Goal: Information Seeking & Learning: Find specific fact

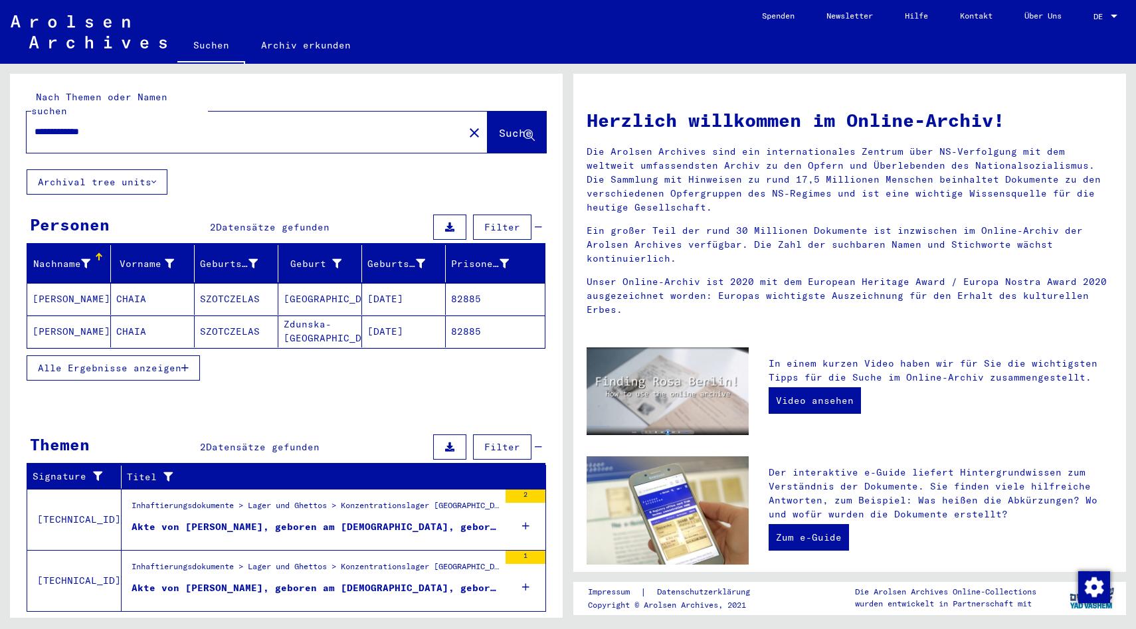
scroll to position [19, 0]
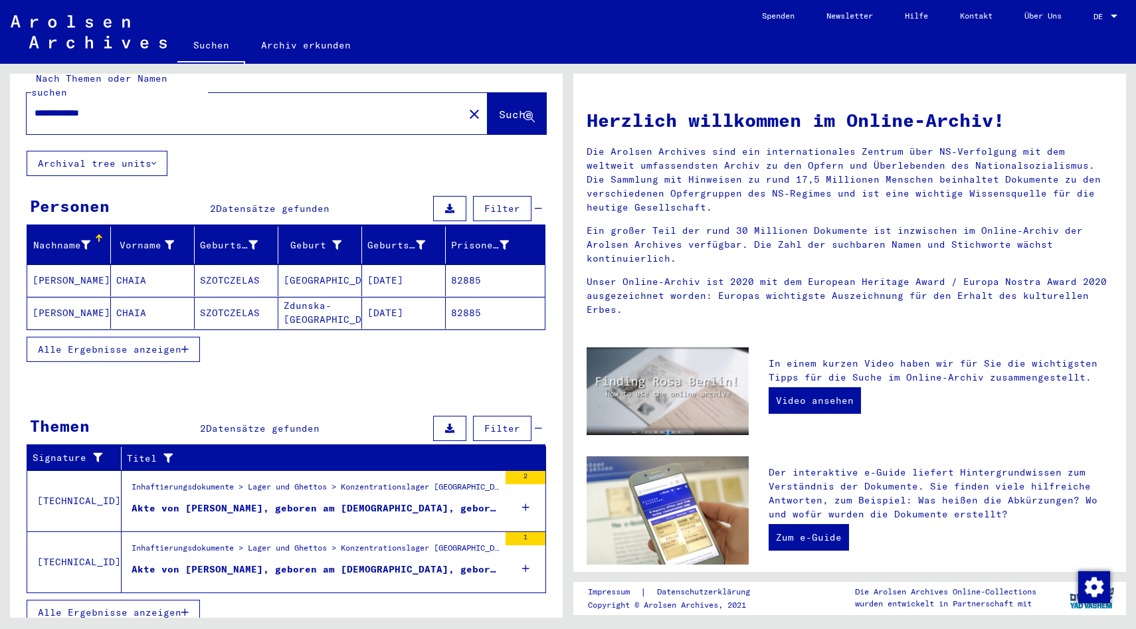
click at [330, 502] on div "Akte von [PERSON_NAME], geboren am [DEMOGRAPHIC_DATA], geboren in [GEOGRAPHIC_D…" at bounding box center [315, 509] width 367 height 14
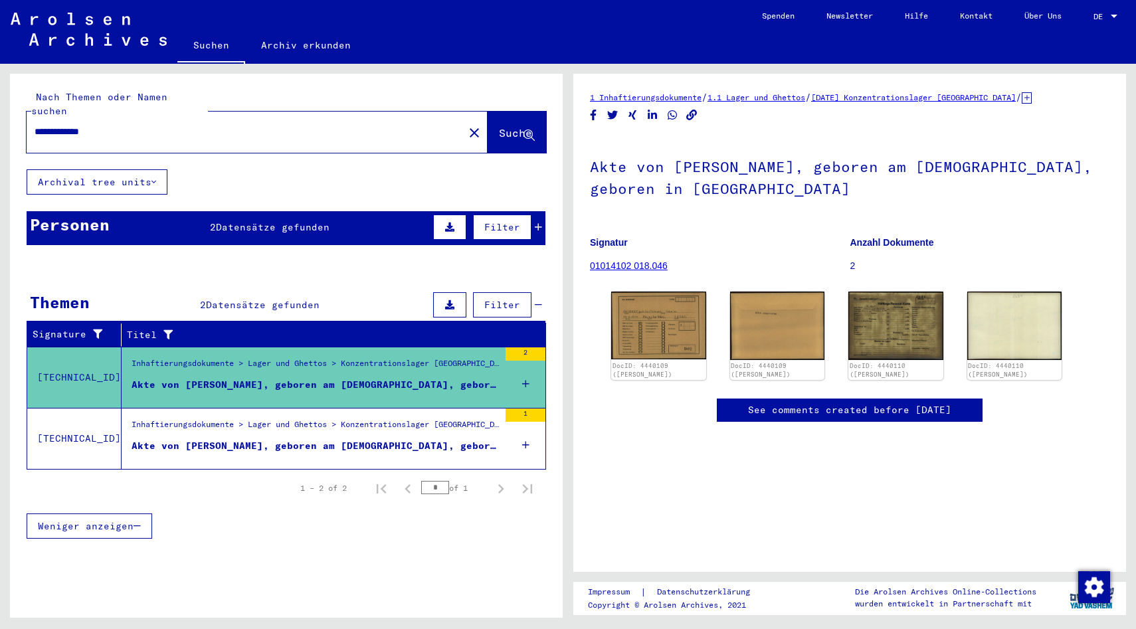
click at [56, 125] on input "**********" at bounding box center [245, 132] width 421 height 14
type input "**********"
click at [499, 126] on span "Suche" at bounding box center [515, 132] width 33 height 13
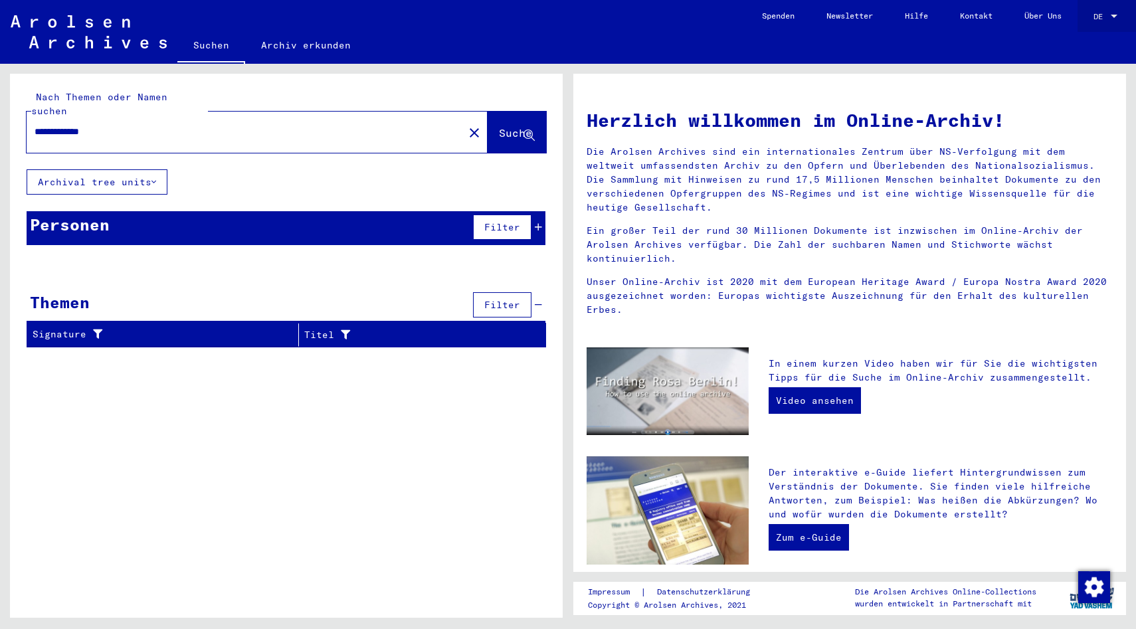
click at [1104, 14] on span "DE" at bounding box center [1101, 16] width 15 height 9
click at [1086, 17] on span "English" at bounding box center [1092, 24] width 54 height 24
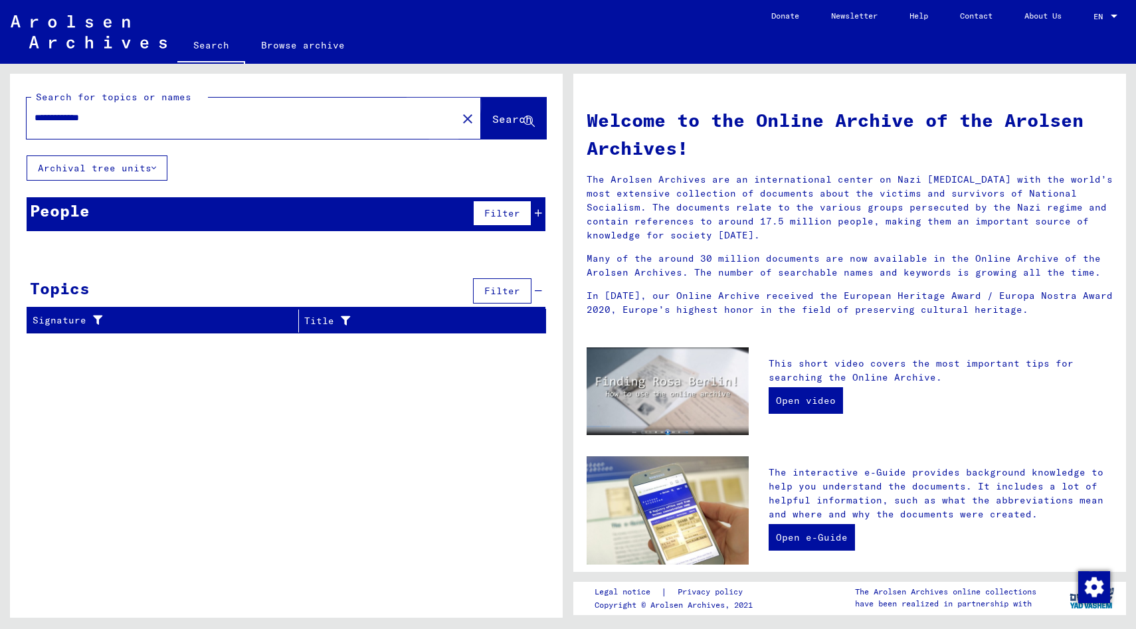
click at [498, 120] on span "Search" at bounding box center [512, 118] width 40 height 13
click at [492, 119] on span "Search" at bounding box center [512, 118] width 40 height 13
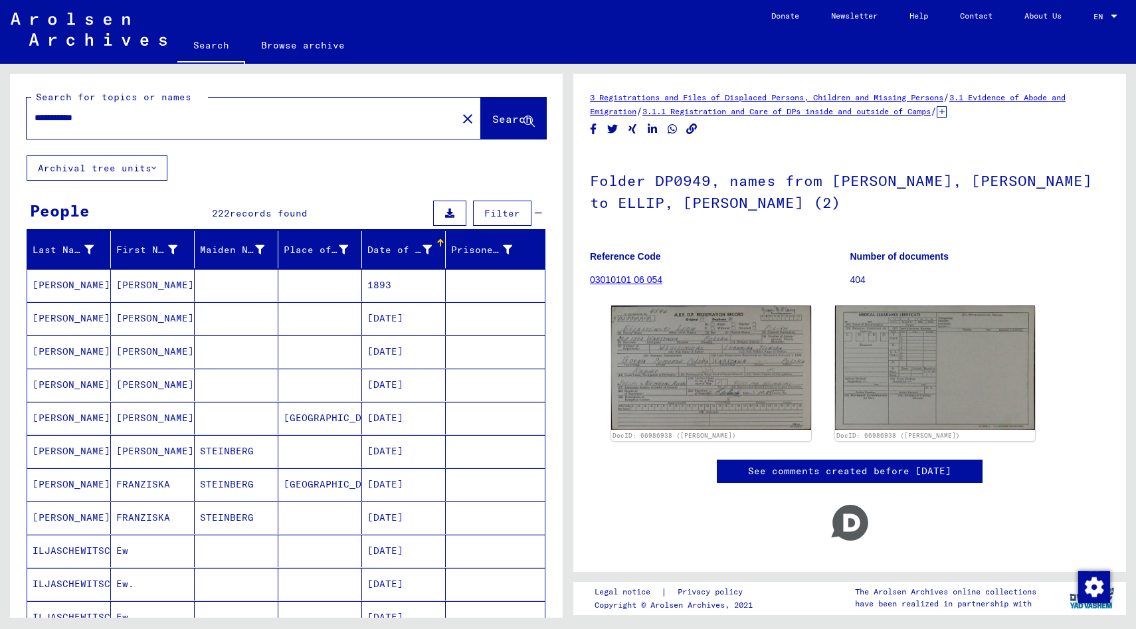
scroll to position [585, 0]
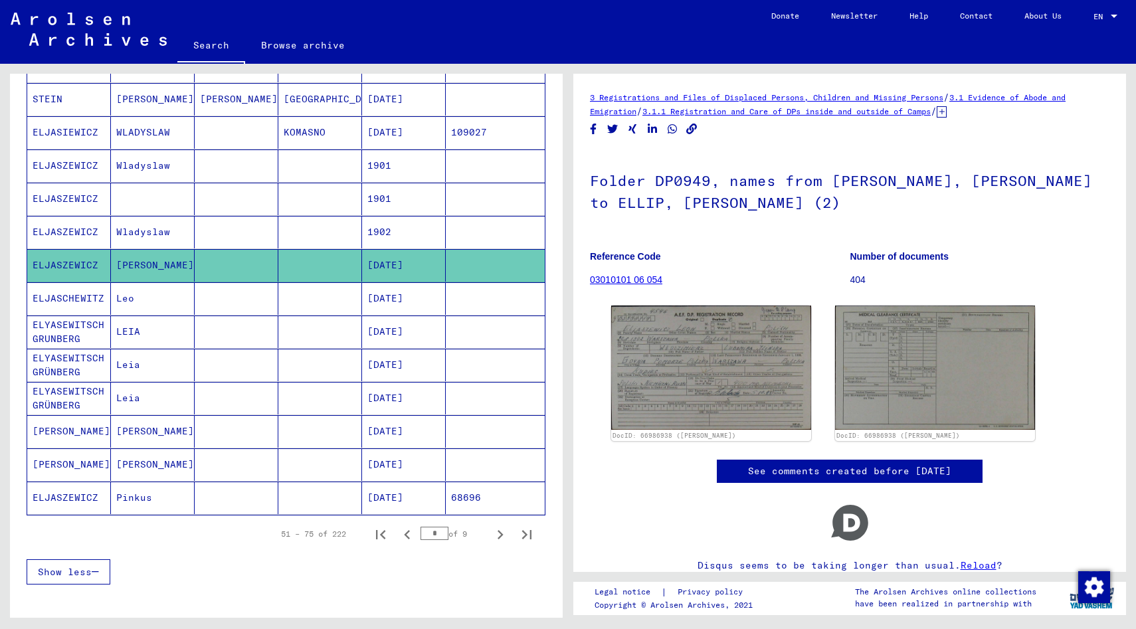
click at [80, 499] on mat-cell "ELJASZEWICZ" at bounding box center [69, 498] width 84 height 33
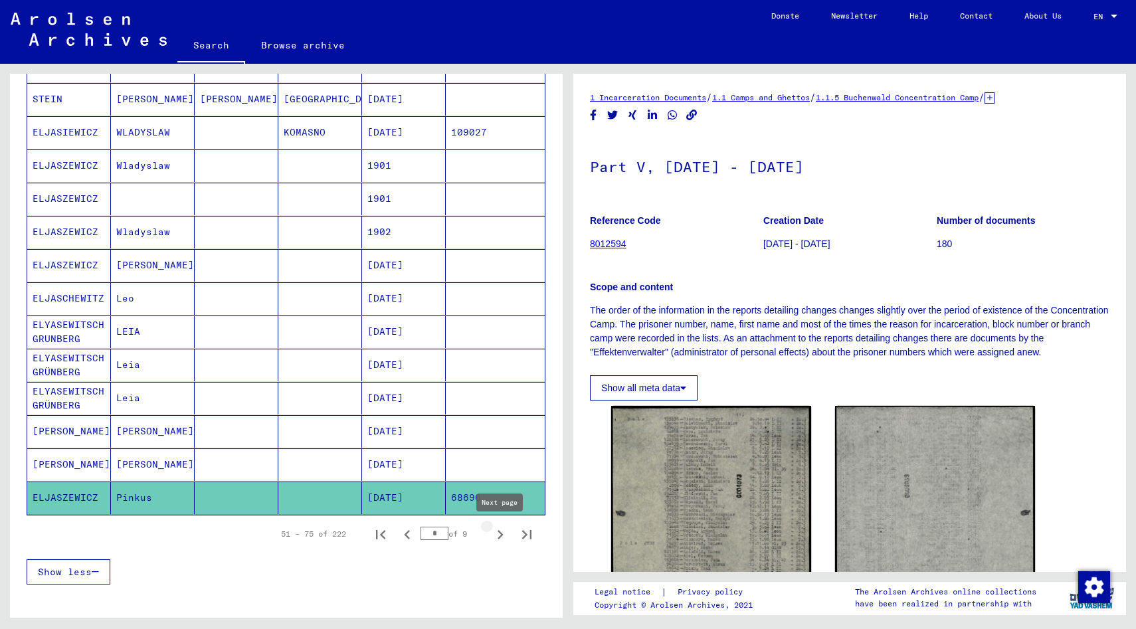
click at [494, 532] on icon "Next page" at bounding box center [500, 535] width 19 height 19
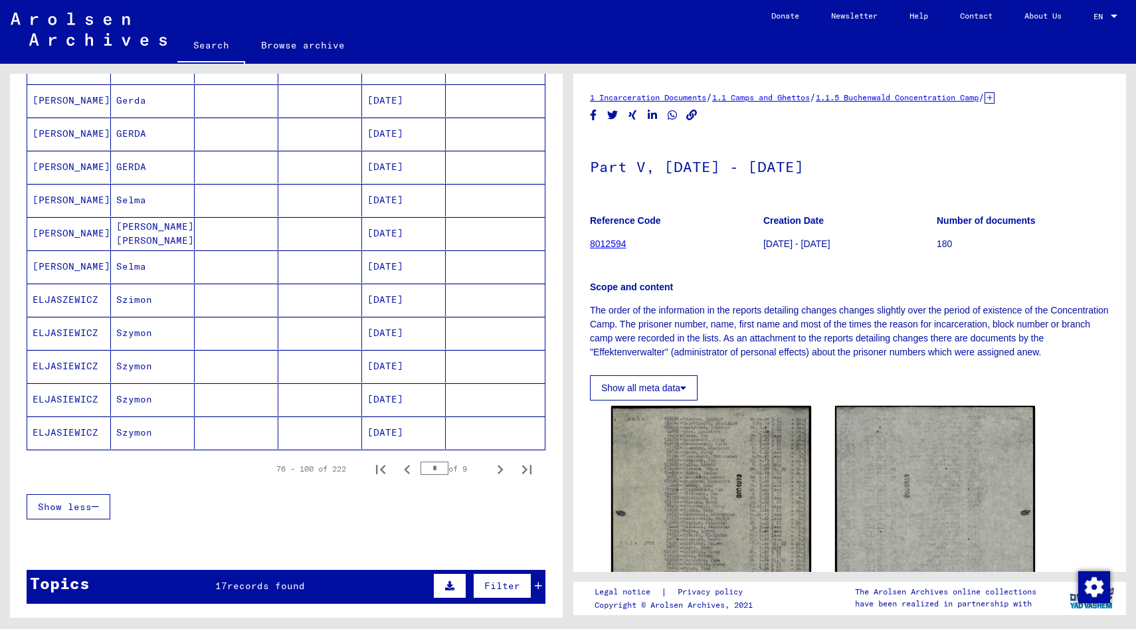
scroll to position [653, 0]
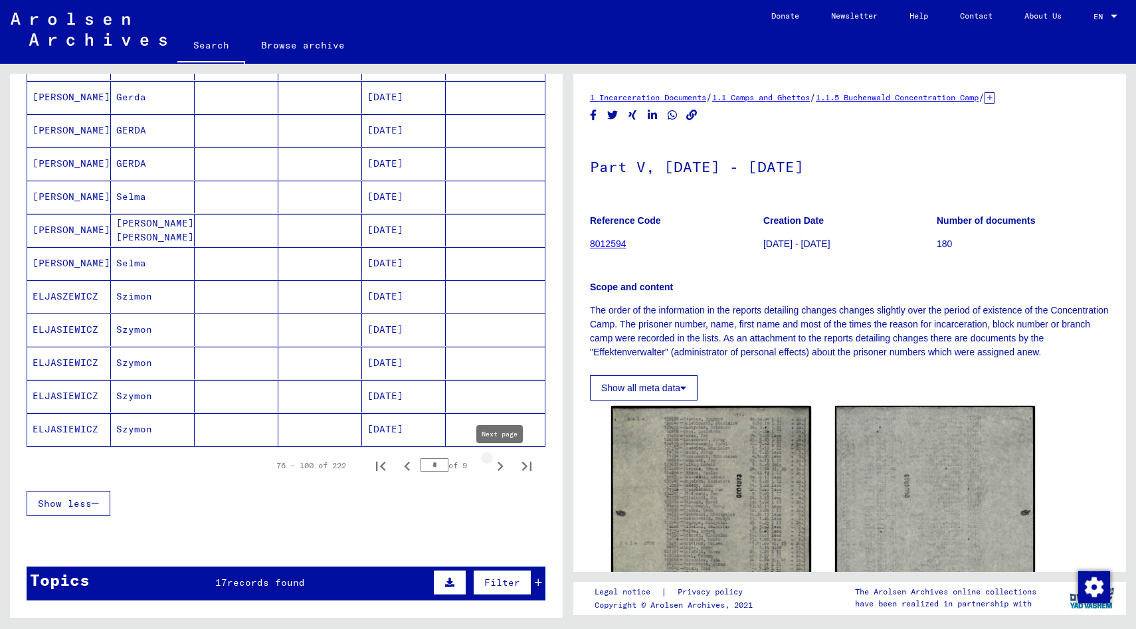
click at [500, 463] on icon "Next page" at bounding box center [501, 466] width 6 height 9
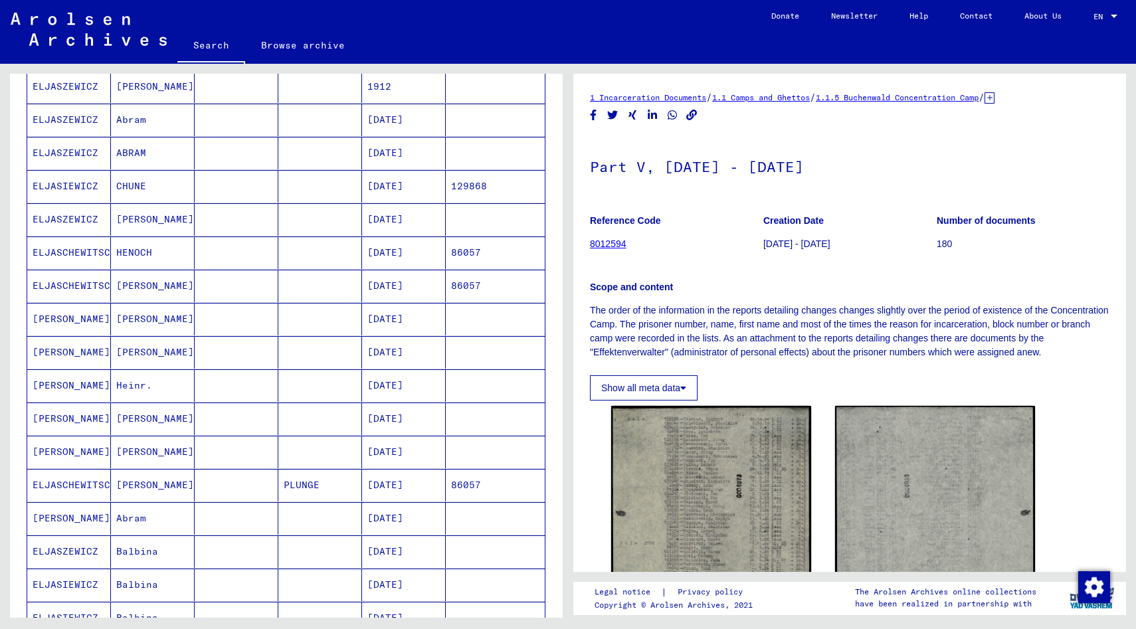
scroll to position [466, 0]
click at [62, 155] on mat-cell "ELJASZEWICZ" at bounding box center [69, 151] width 84 height 33
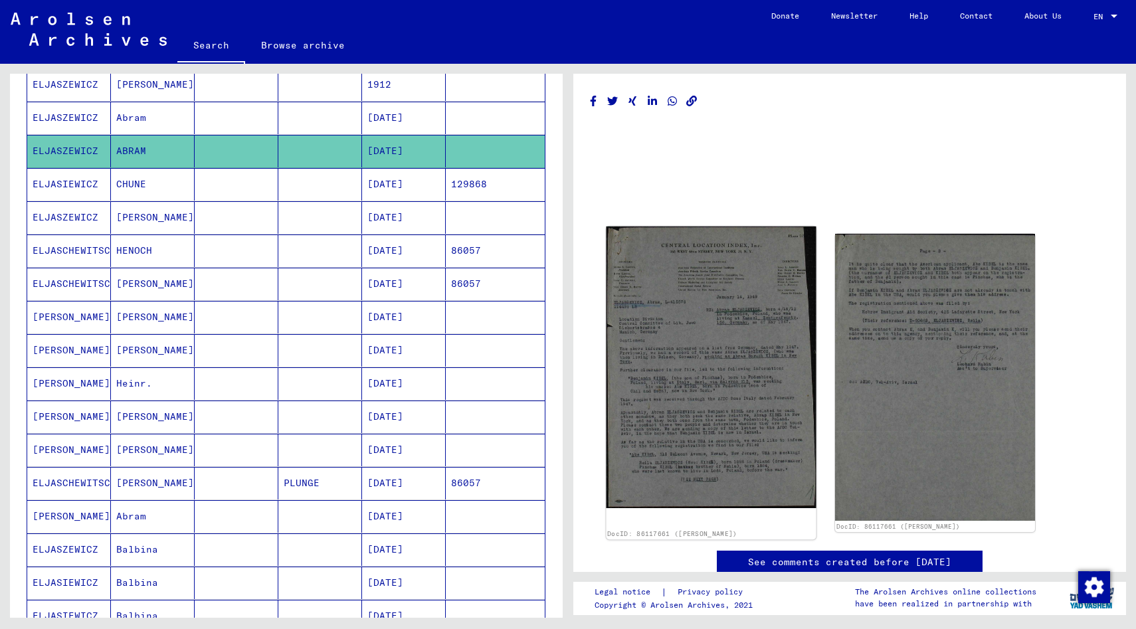
click at [718, 375] on img at bounding box center [711, 368] width 210 height 282
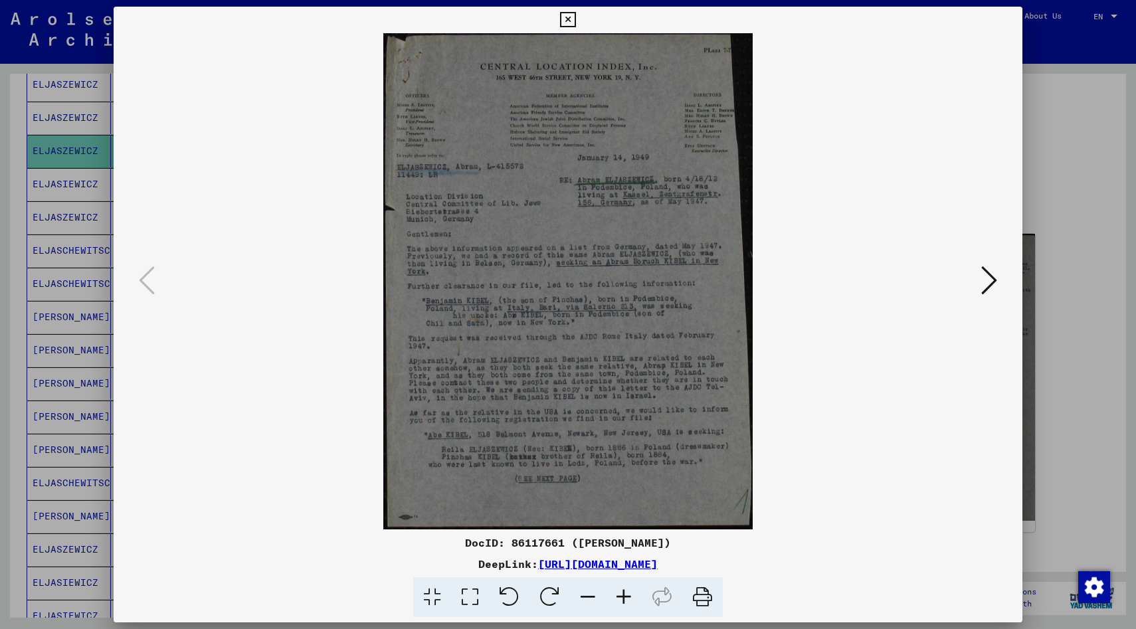
click at [617, 597] on icon at bounding box center [624, 597] width 36 height 41
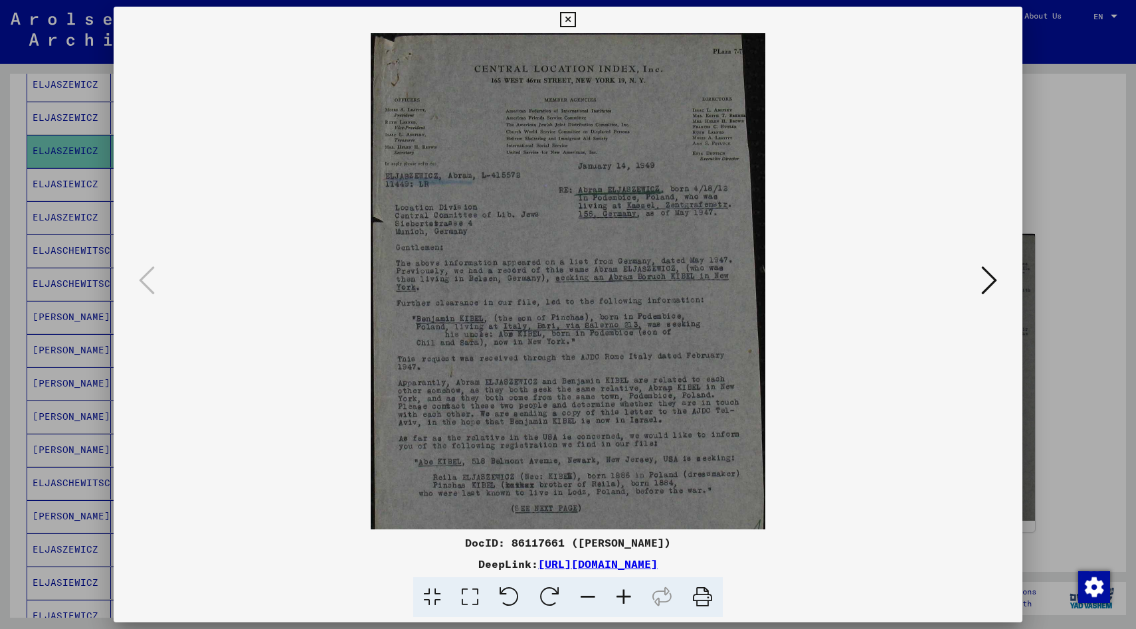
click at [617, 597] on icon at bounding box center [624, 597] width 36 height 41
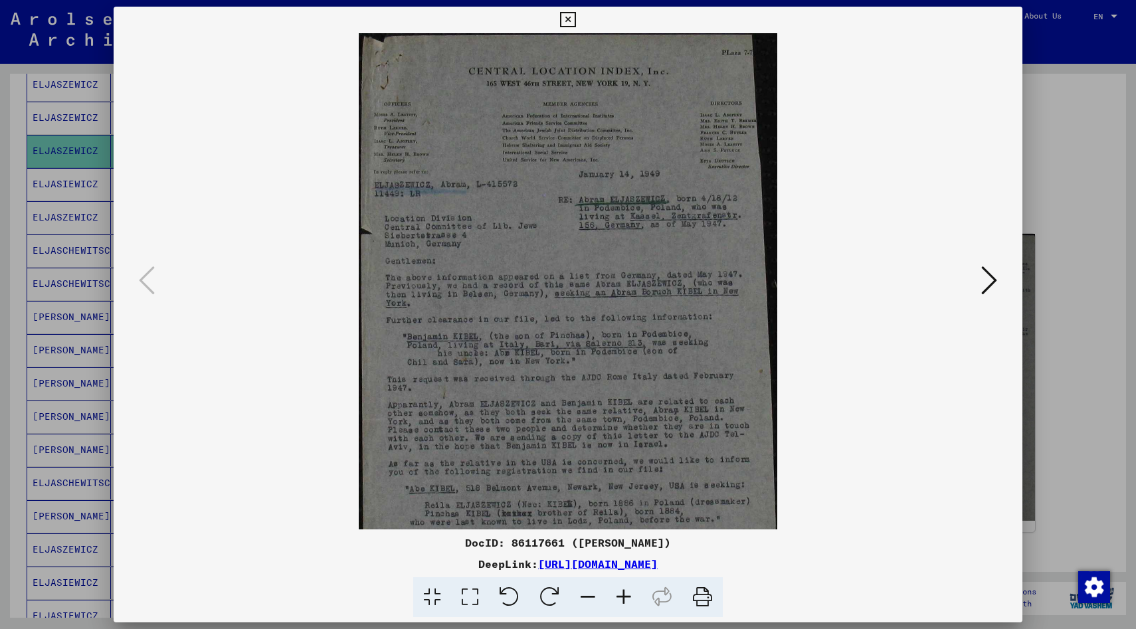
click at [617, 597] on icon at bounding box center [624, 597] width 36 height 41
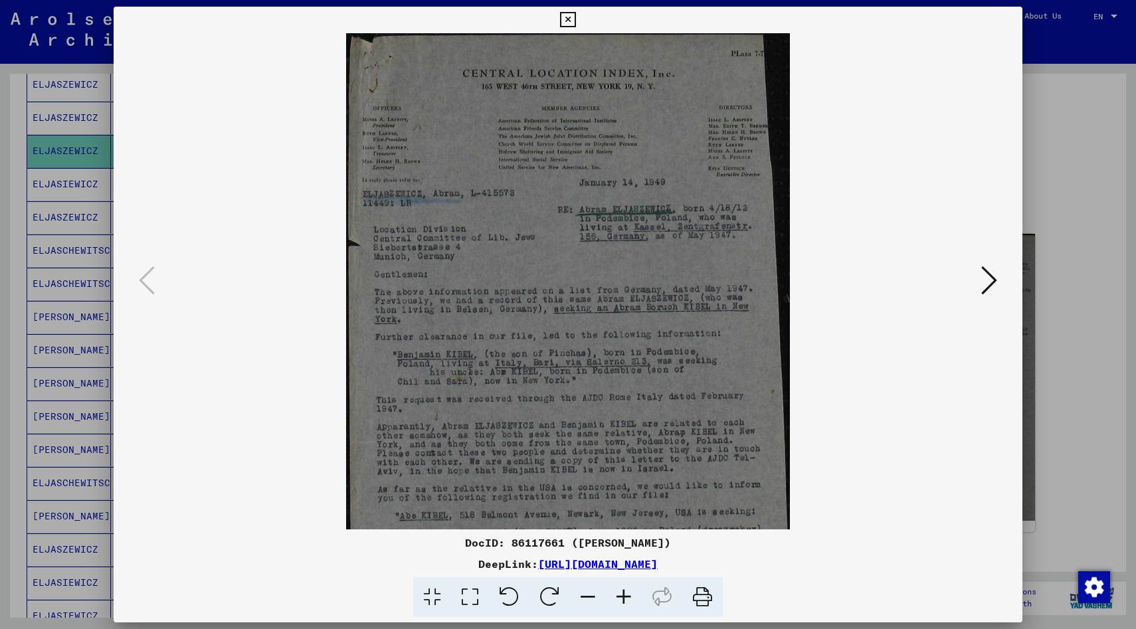
click at [617, 597] on icon at bounding box center [624, 597] width 36 height 41
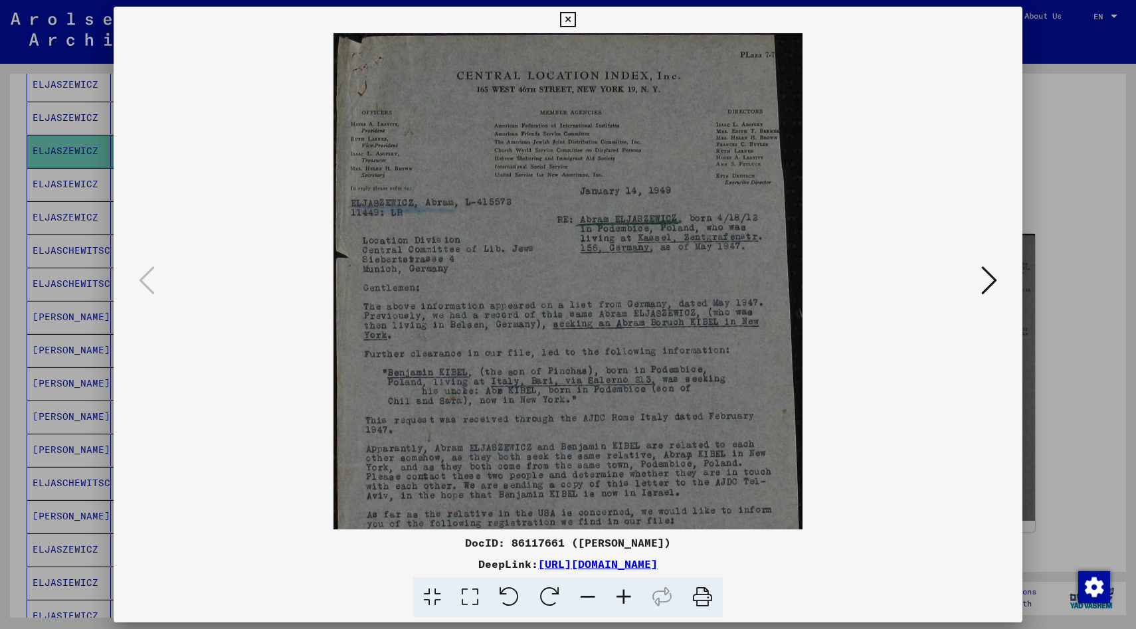
click at [617, 597] on icon at bounding box center [624, 597] width 36 height 41
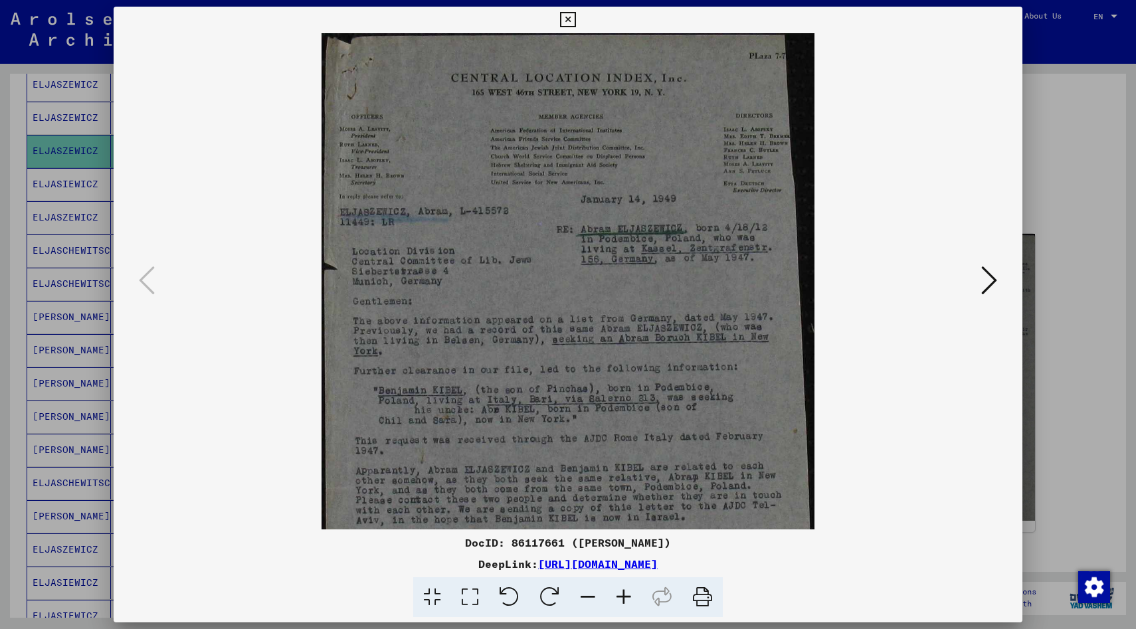
click at [617, 597] on icon at bounding box center [624, 597] width 36 height 41
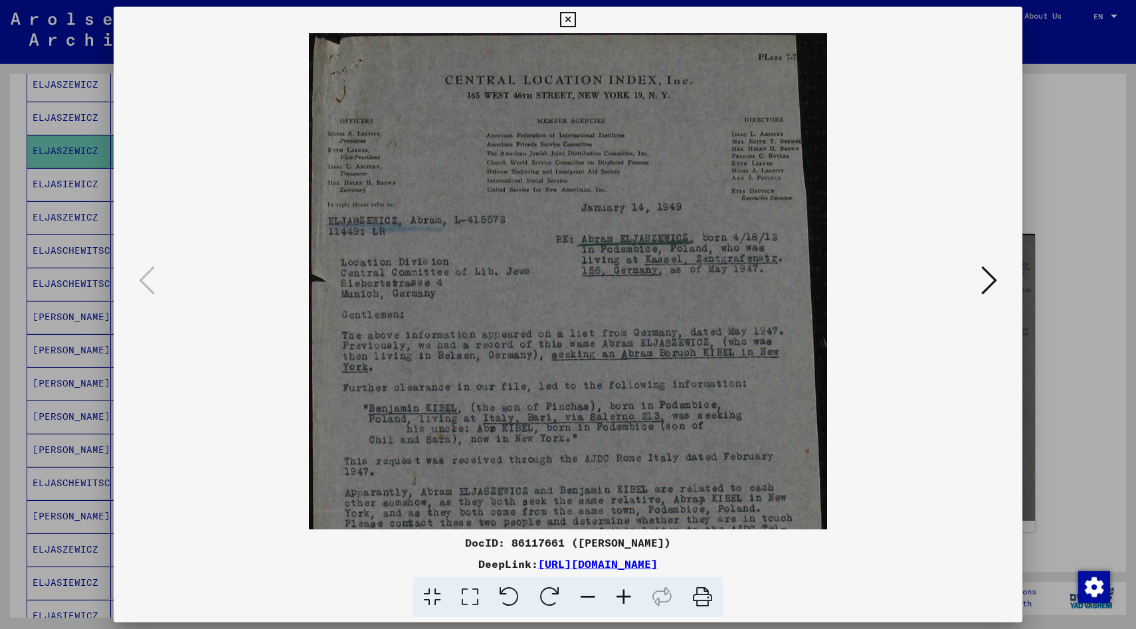
click at [617, 597] on icon at bounding box center [624, 597] width 36 height 41
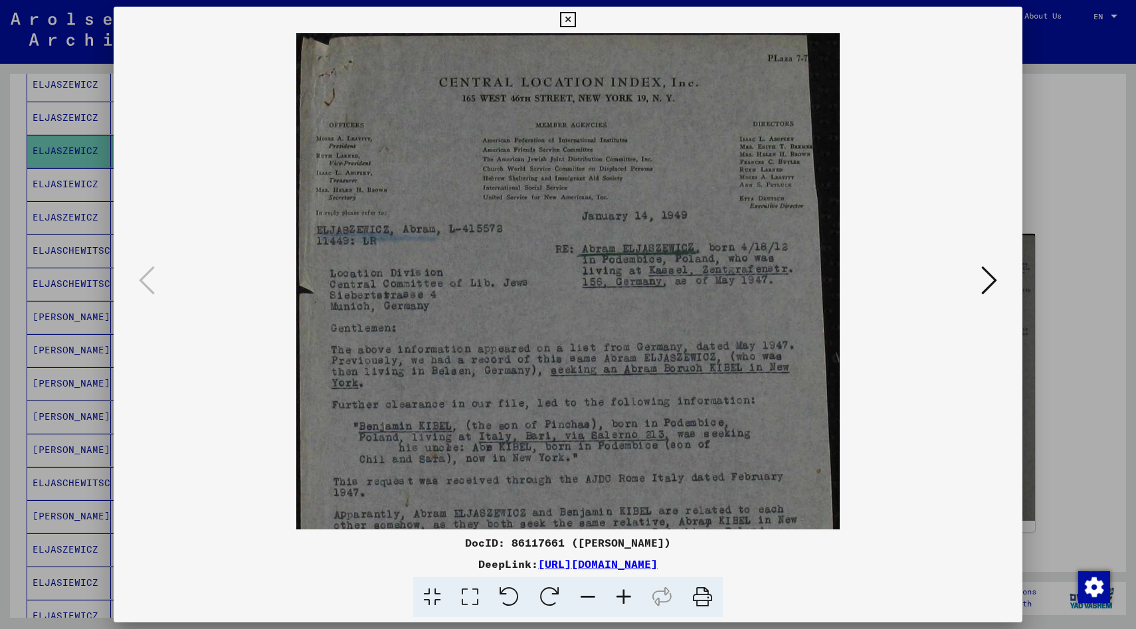
click at [617, 597] on icon at bounding box center [624, 597] width 36 height 41
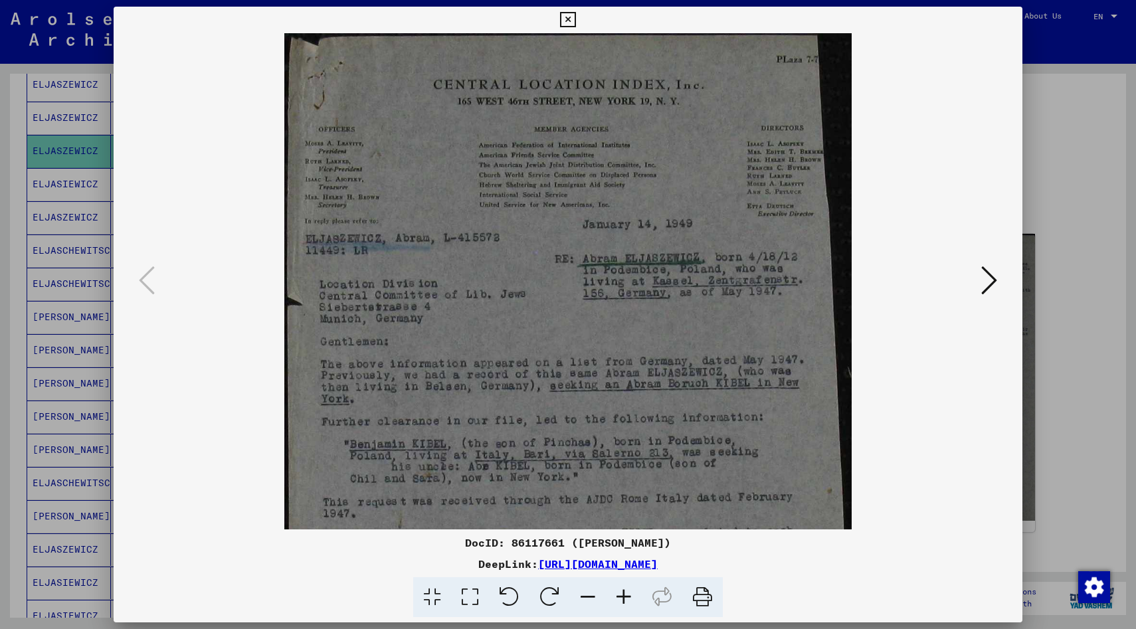
click at [617, 597] on icon at bounding box center [624, 597] width 36 height 41
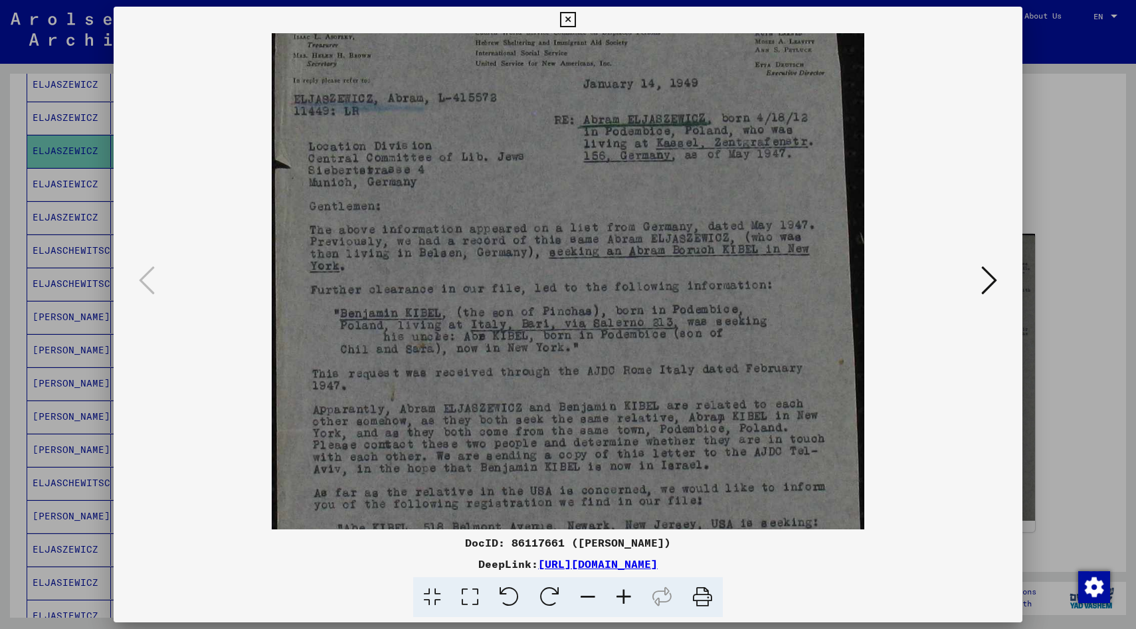
scroll to position [159, 0]
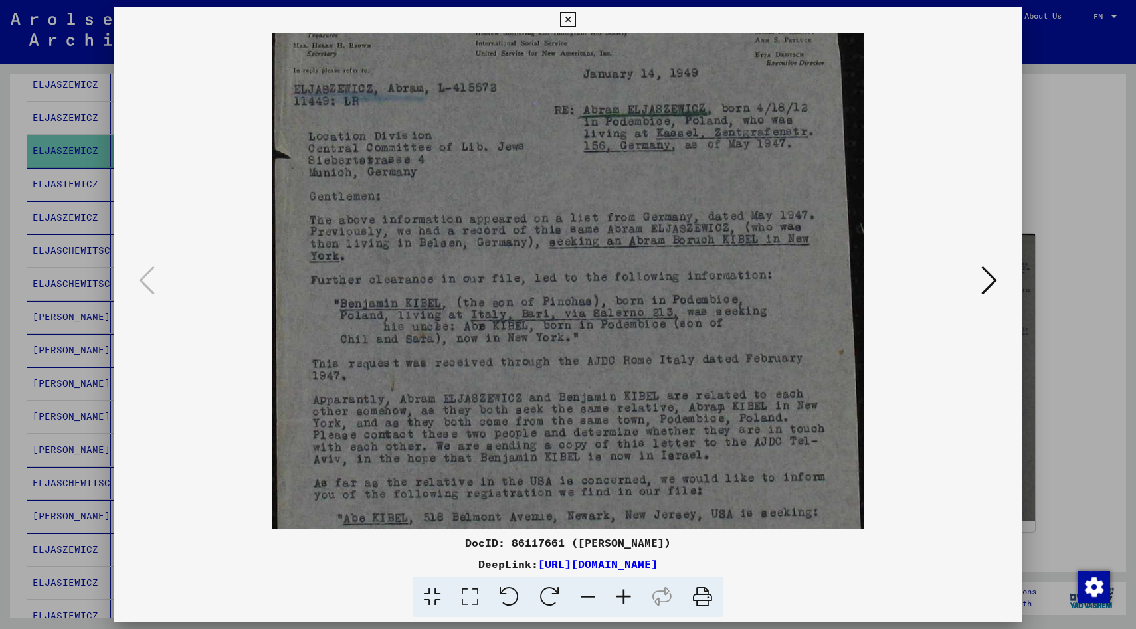
drag, startPoint x: 596, startPoint y: 432, endPoint x: 631, endPoint y: 273, distance: 162.5
click at [631, 273] on img at bounding box center [568, 271] width 593 height 795
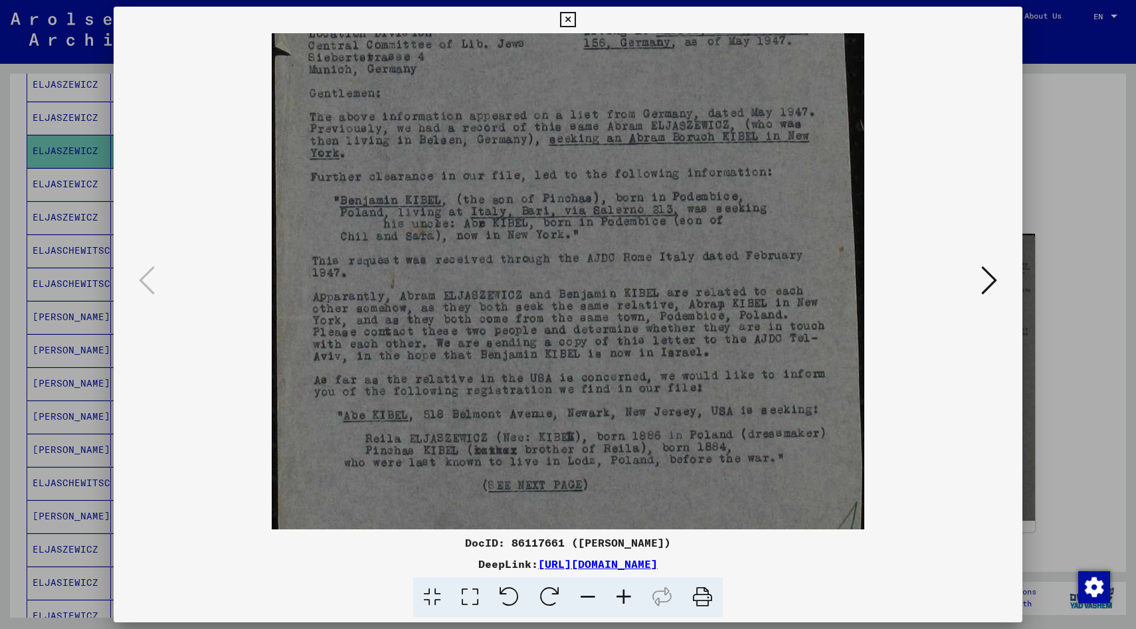
scroll to position [263, 0]
drag, startPoint x: 595, startPoint y: 355, endPoint x: 629, endPoint y: 251, distance: 109.7
click at [629, 251] on img at bounding box center [568, 167] width 593 height 795
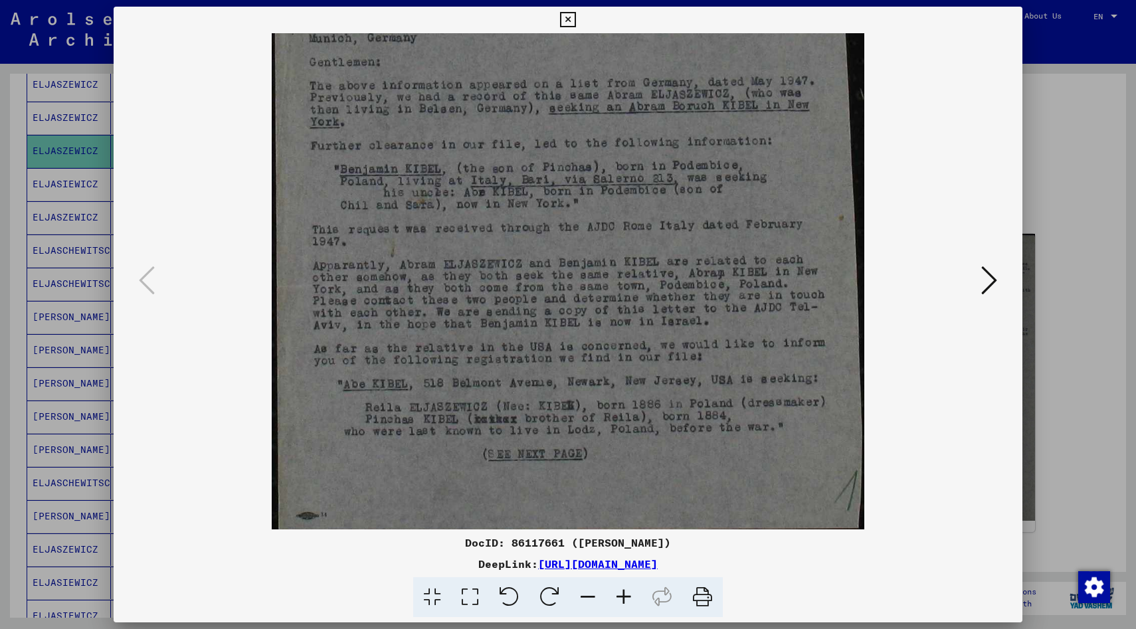
scroll to position [299, 0]
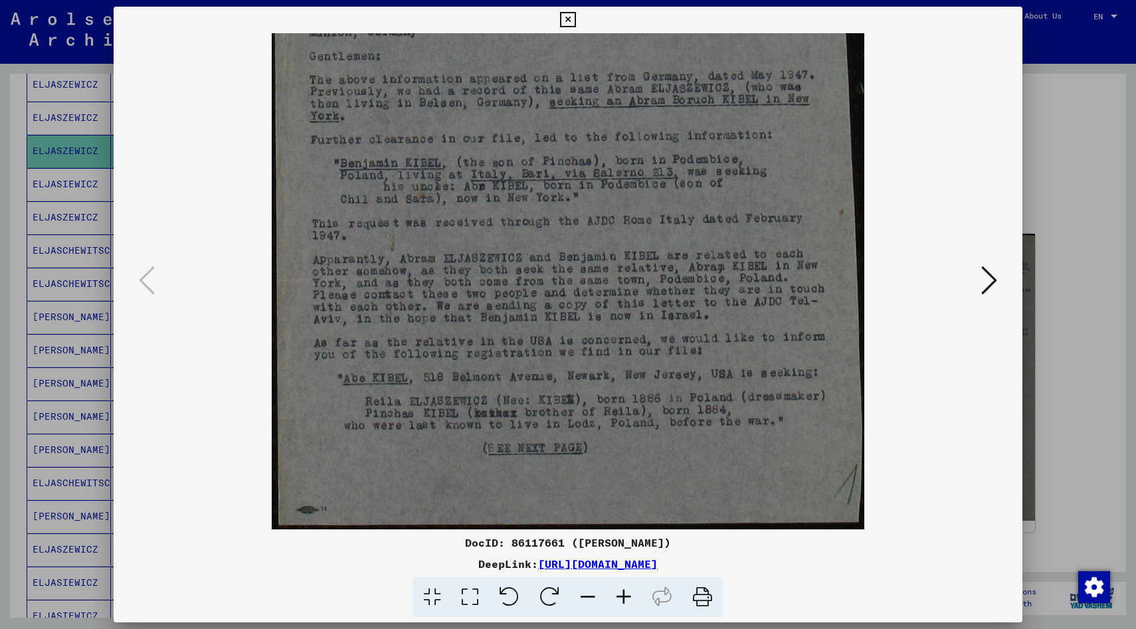
drag, startPoint x: 587, startPoint y: 326, endPoint x: 617, endPoint y: 243, distance: 88.3
click at [617, 243] on img at bounding box center [568, 131] width 593 height 795
click at [997, 282] on button at bounding box center [989, 281] width 24 height 38
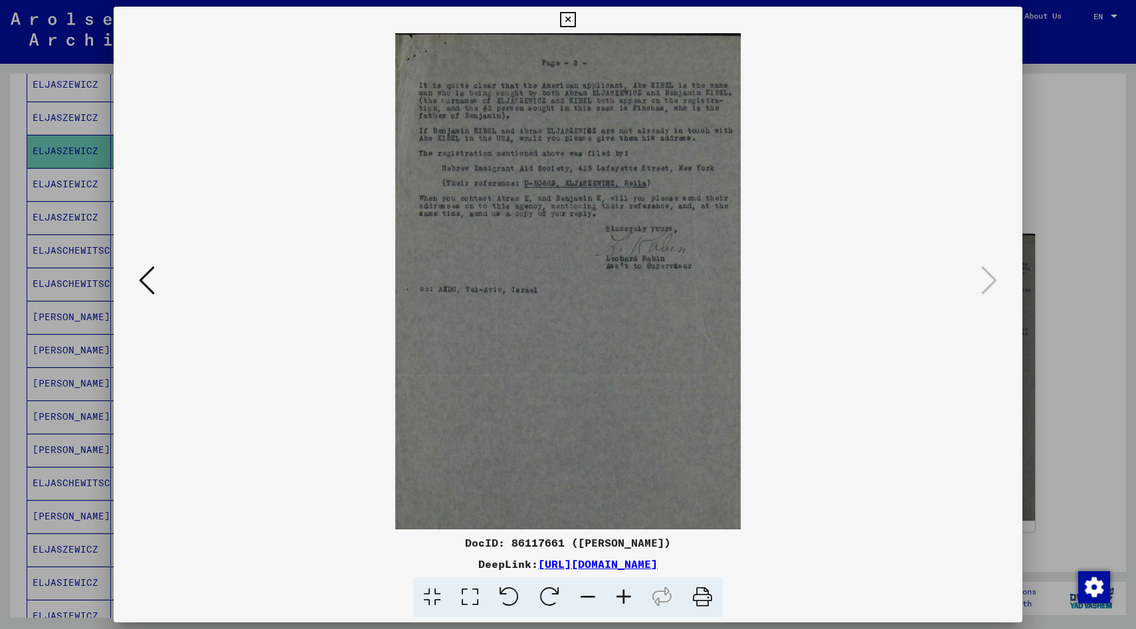
scroll to position [0, 0]
click at [625, 594] on icon at bounding box center [624, 597] width 36 height 41
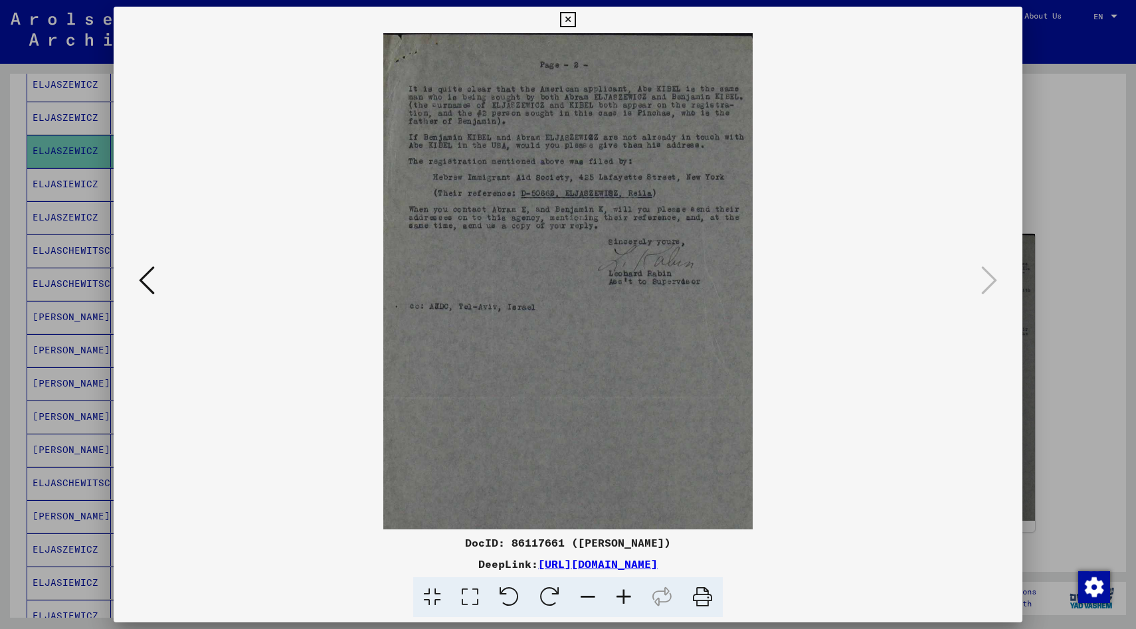
click at [625, 594] on icon at bounding box center [624, 597] width 36 height 41
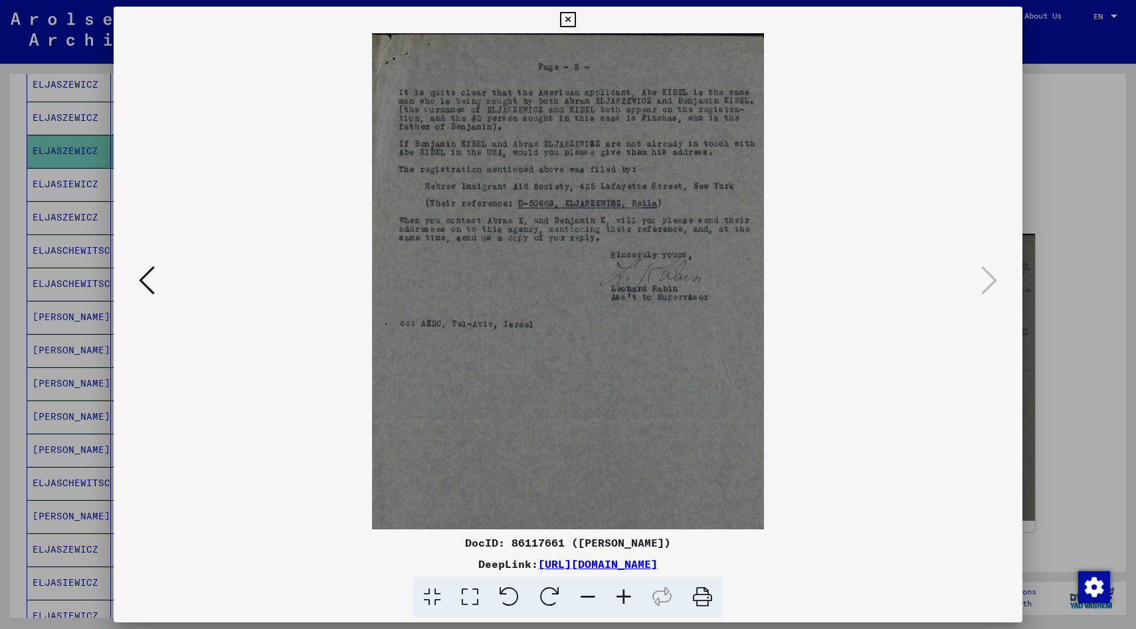
click at [625, 594] on icon at bounding box center [624, 597] width 36 height 41
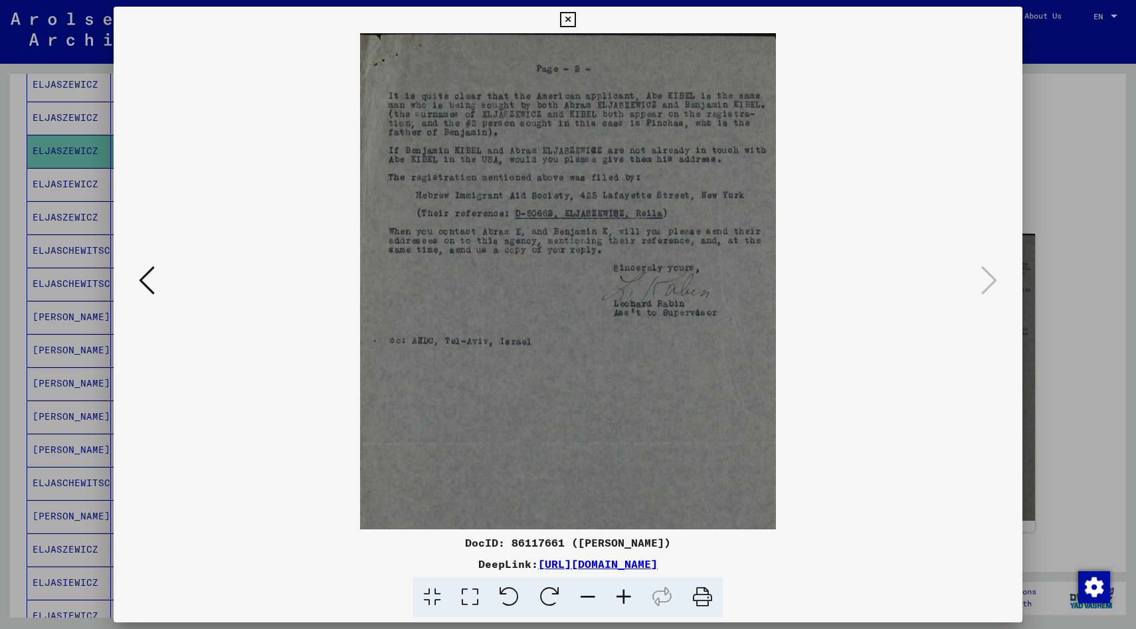
click at [625, 594] on icon at bounding box center [624, 597] width 36 height 41
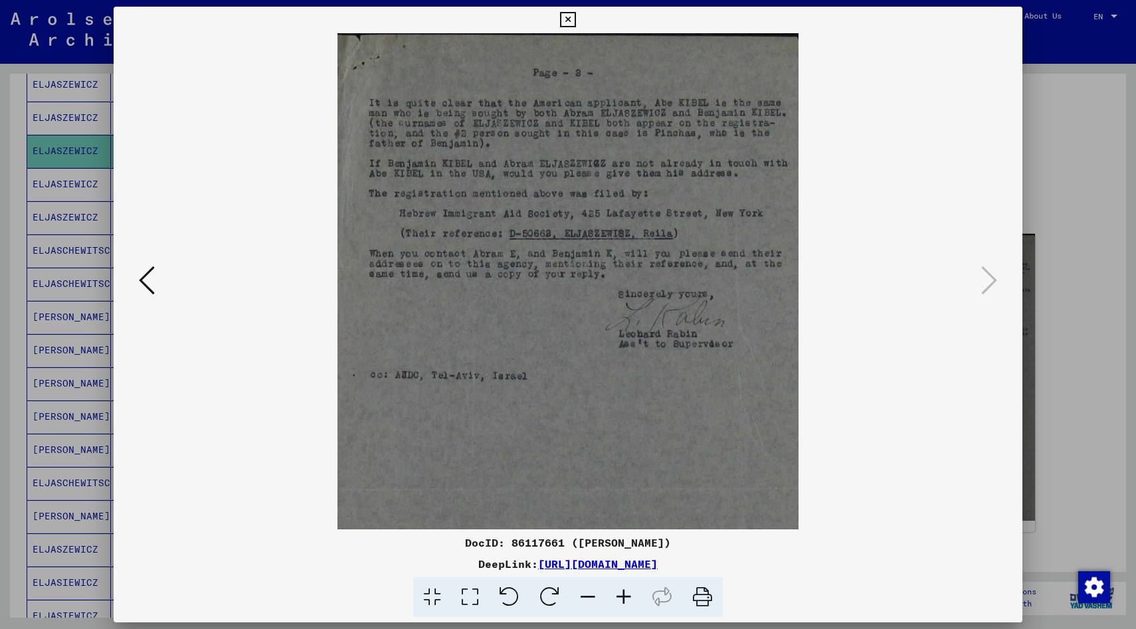
click at [625, 594] on icon at bounding box center [624, 597] width 36 height 41
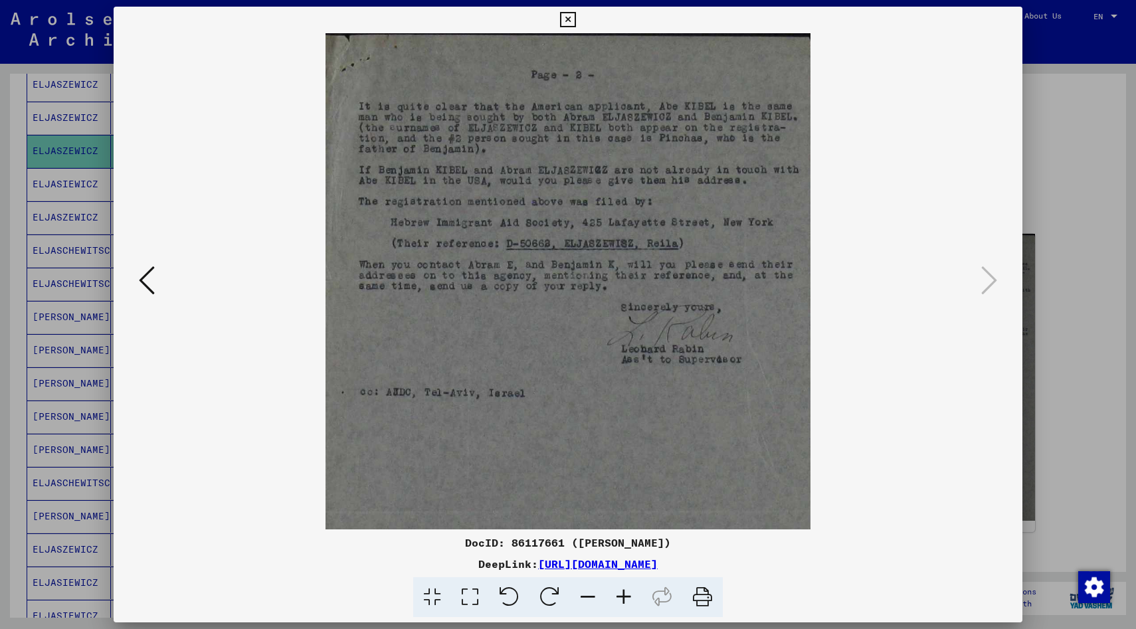
click at [625, 594] on icon at bounding box center [624, 597] width 36 height 41
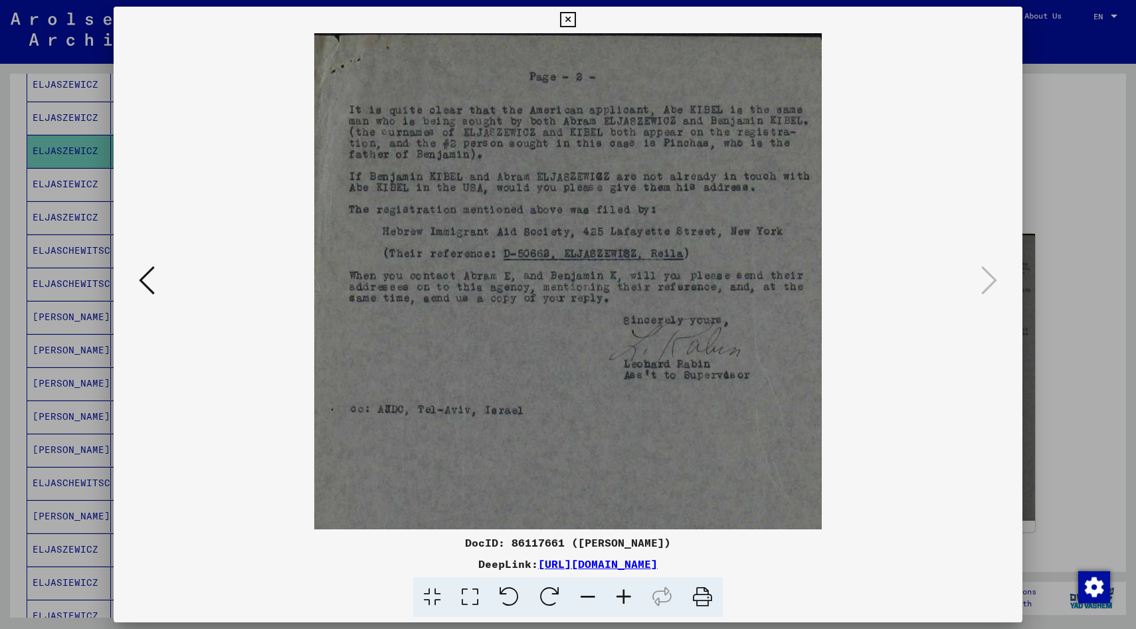
click at [625, 594] on icon at bounding box center [624, 597] width 36 height 41
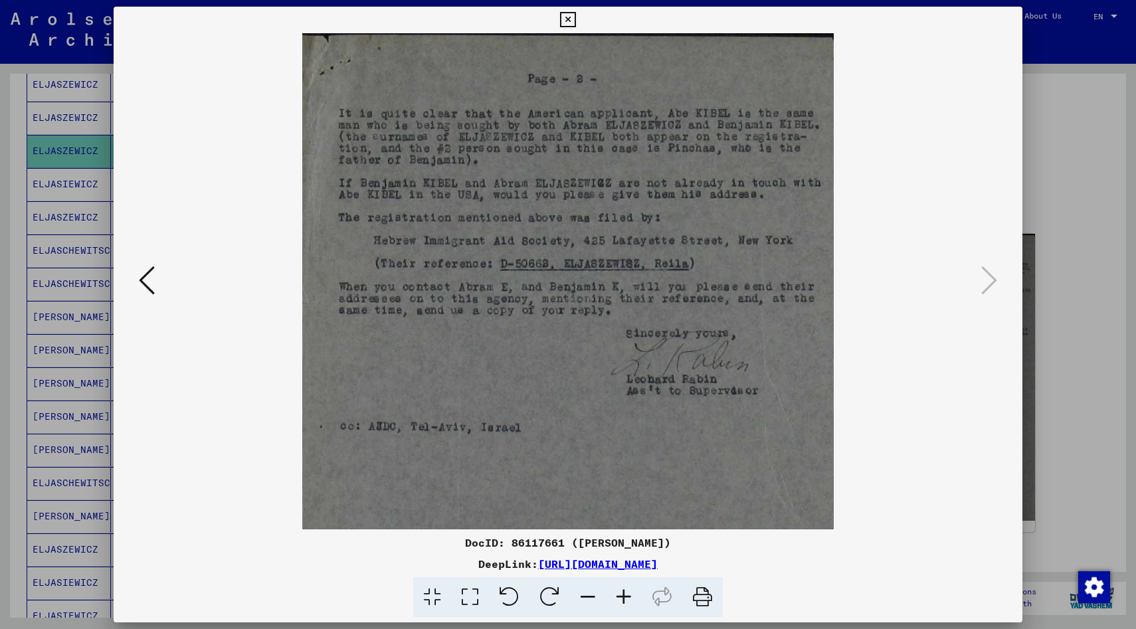
click at [625, 594] on icon at bounding box center [624, 597] width 36 height 41
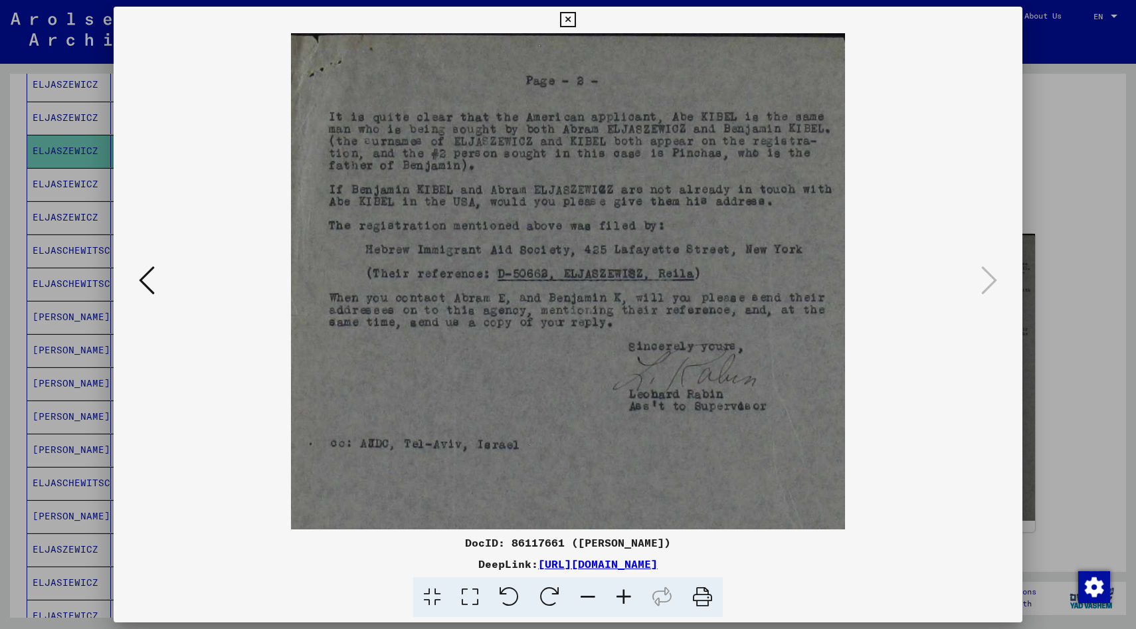
click at [625, 594] on icon at bounding box center [624, 597] width 36 height 41
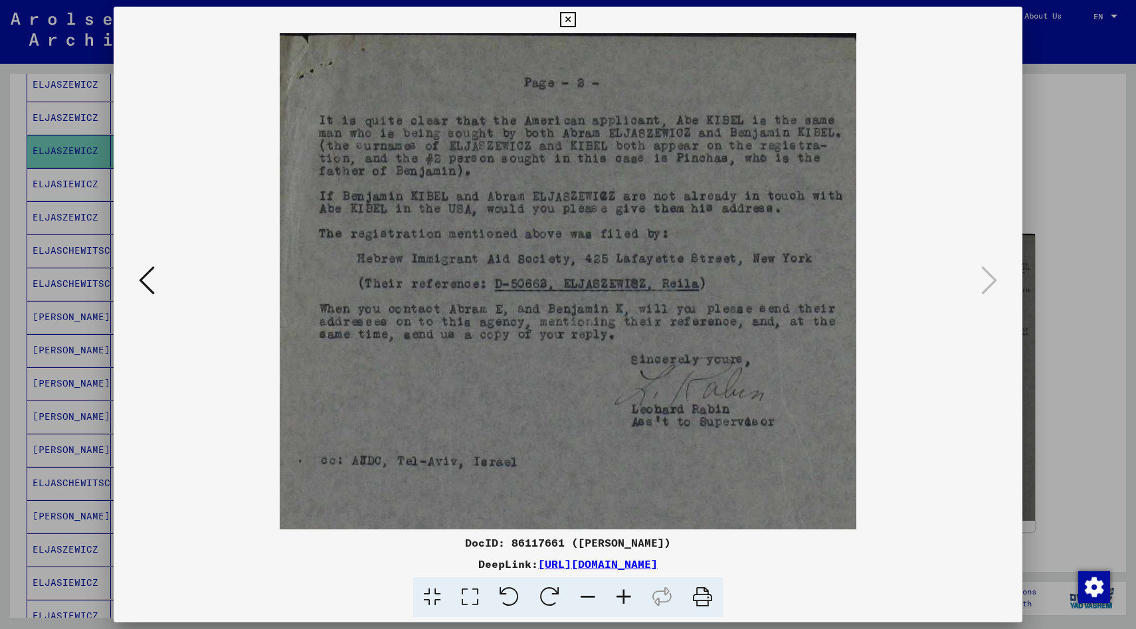
click at [625, 594] on icon at bounding box center [624, 597] width 36 height 41
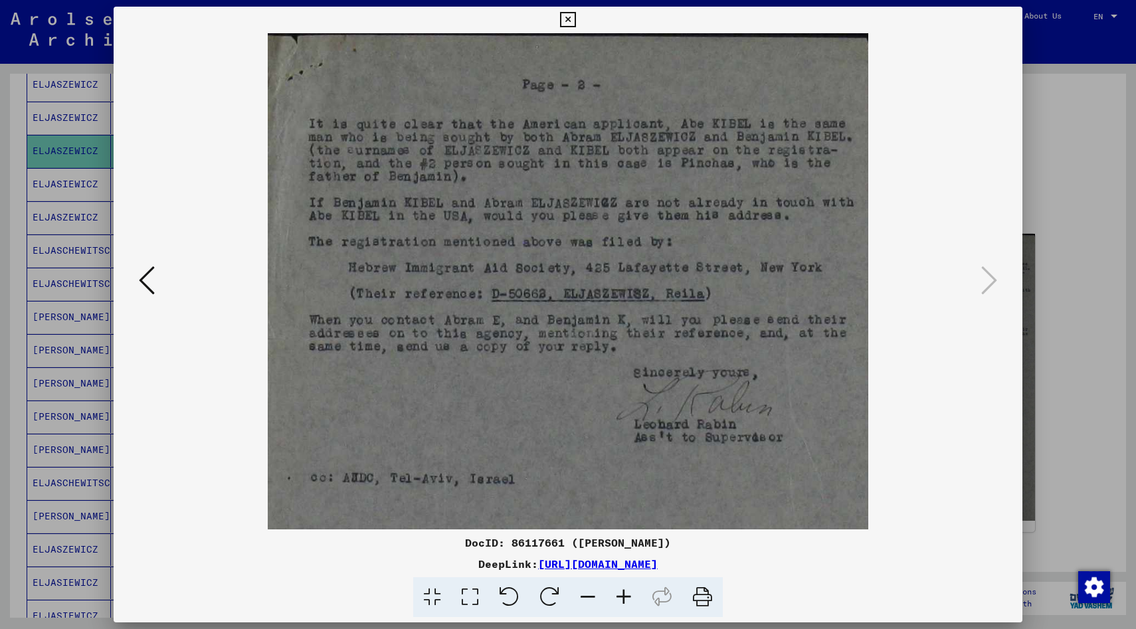
click at [625, 594] on icon at bounding box center [624, 597] width 36 height 41
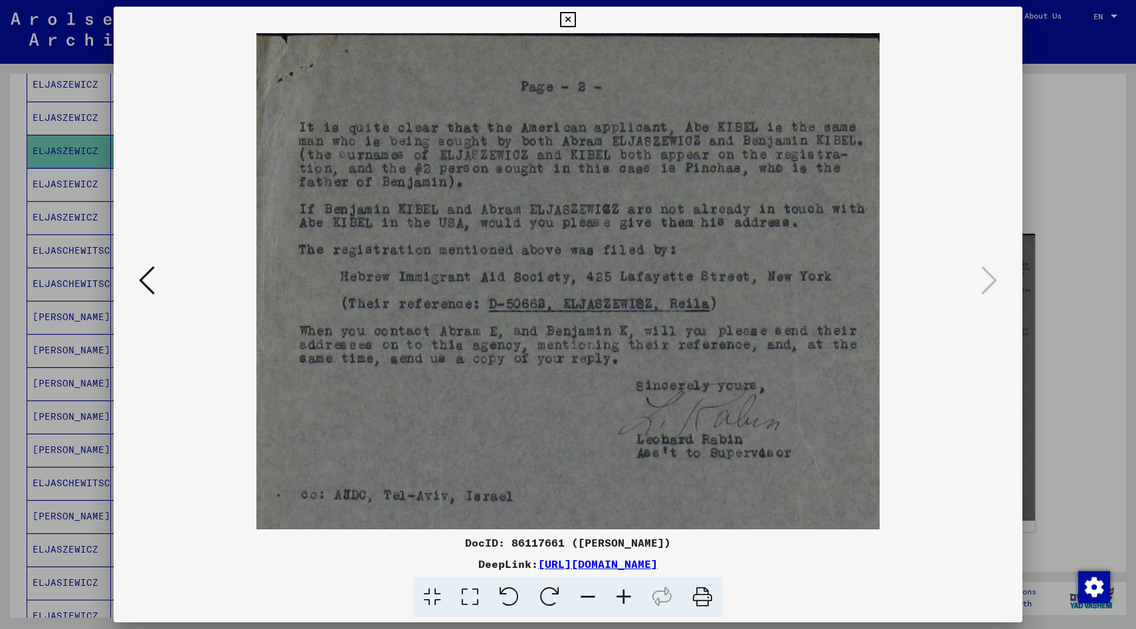
click at [625, 594] on icon at bounding box center [624, 597] width 36 height 41
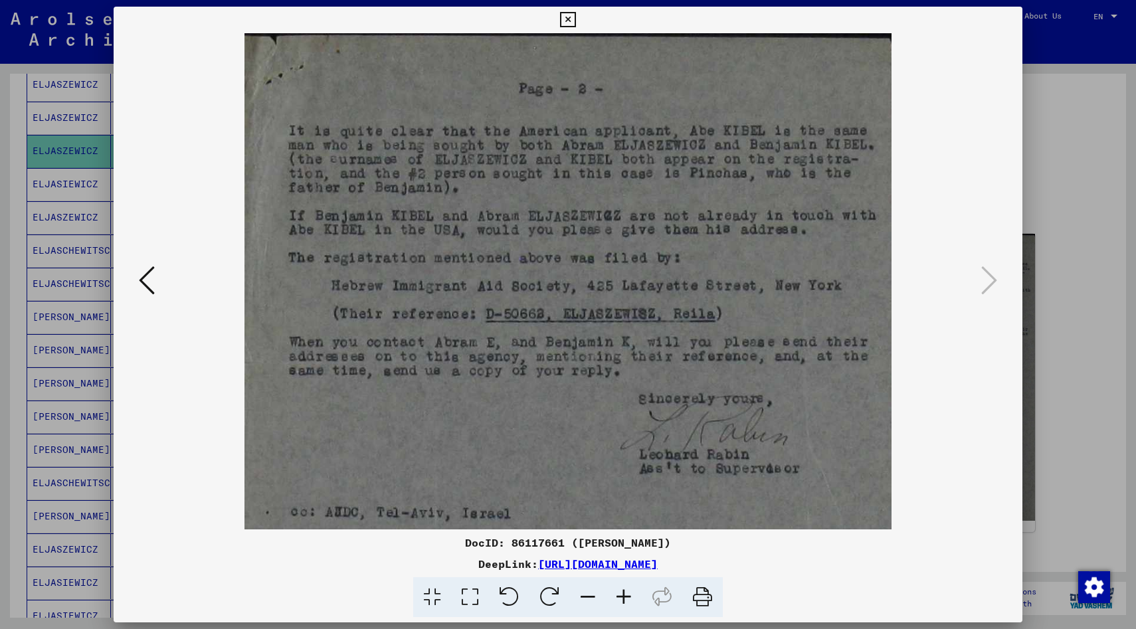
click at [569, 14] on icon at bounding box center [567, 20] width 15 height 16
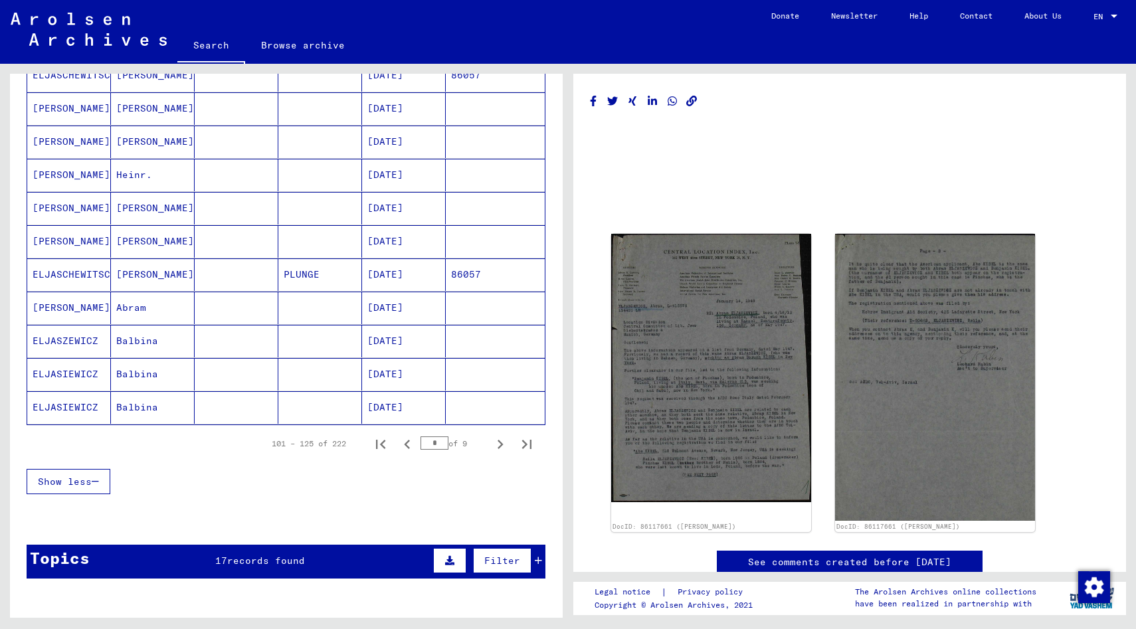
scroll to position [676, 0]
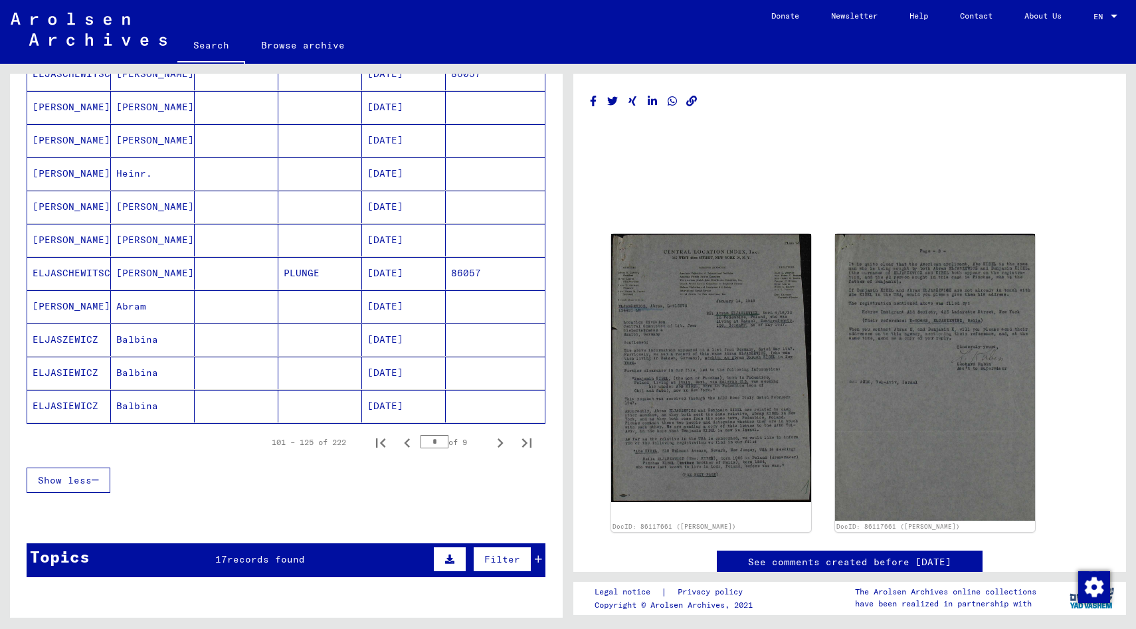
click at [72, 308] on mat-cell "ELIASIEWICZ" at bounding box center [69, 306] width 84 height 33
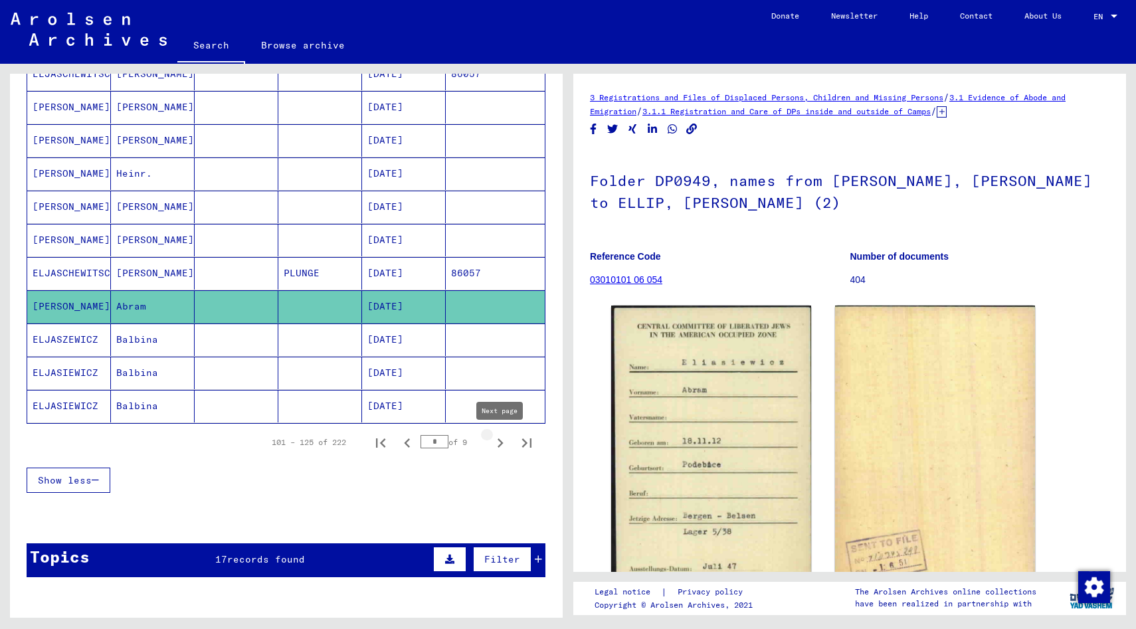
click at [501, 441] on icon "Next page" at bounding box center [501, 443] width 6 height 9
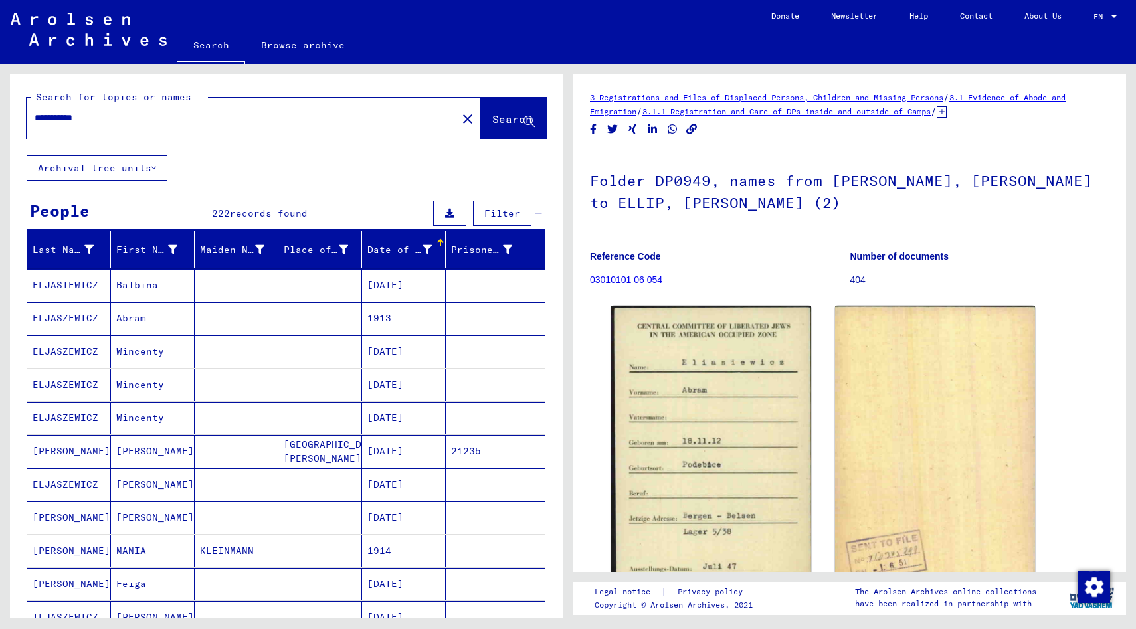
click at [84, 316] on mat-cell "ELJASZEWICZ" at bounding box center [69, 318] width 84 height 33
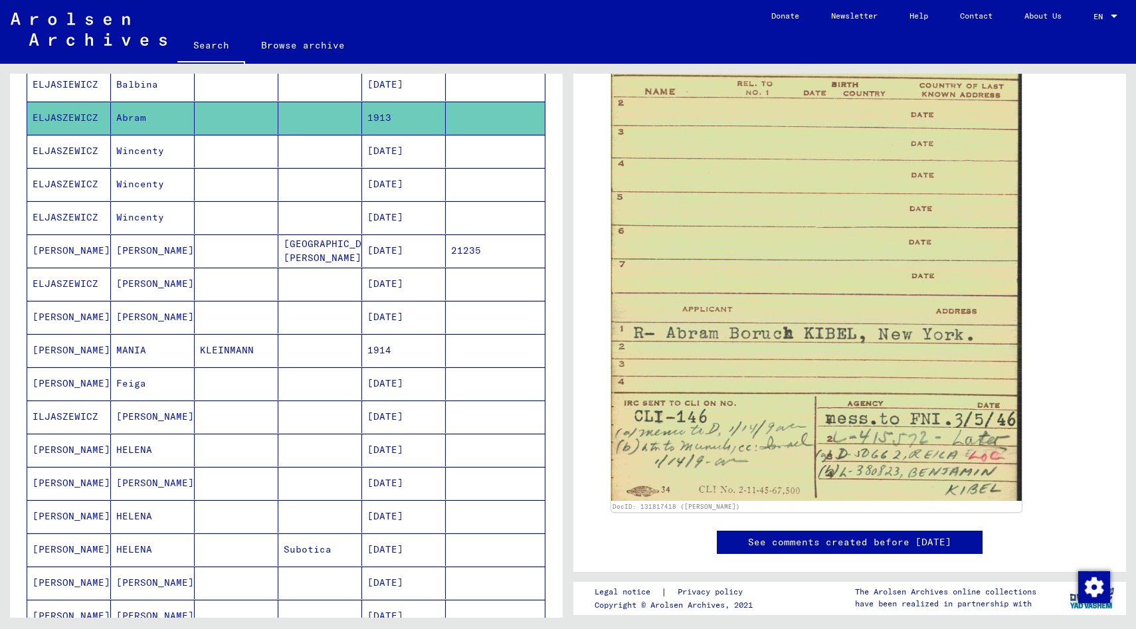
scroll to position [202, 0]
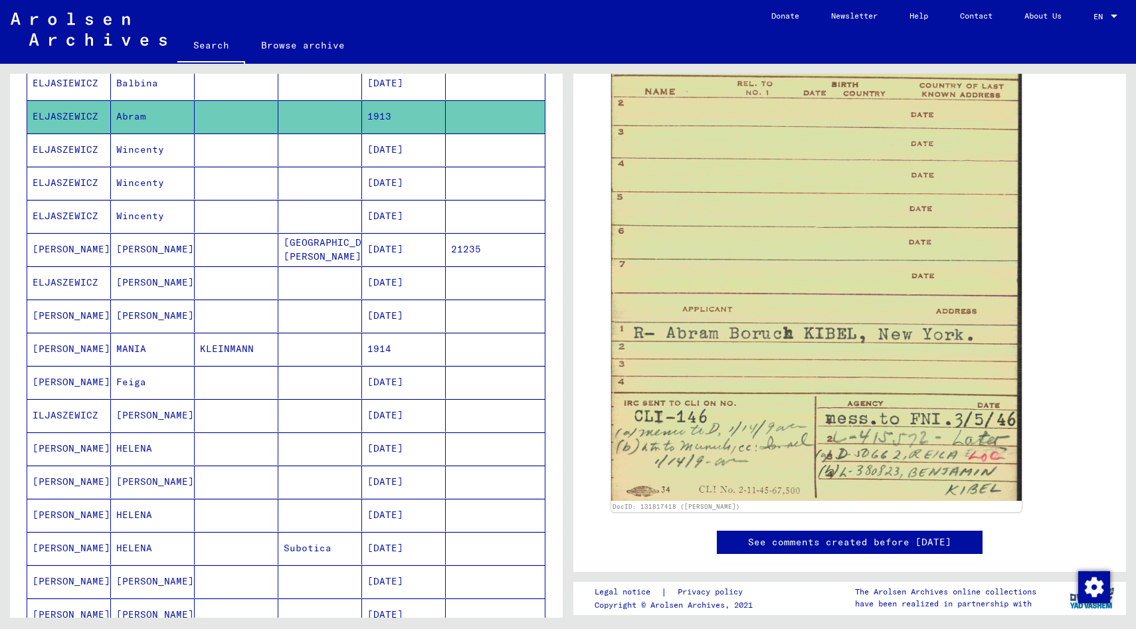
click at [74, 354] on mat-cell "ELIASIEWICZ" at bounding box center [69, 349] width 84 height 33
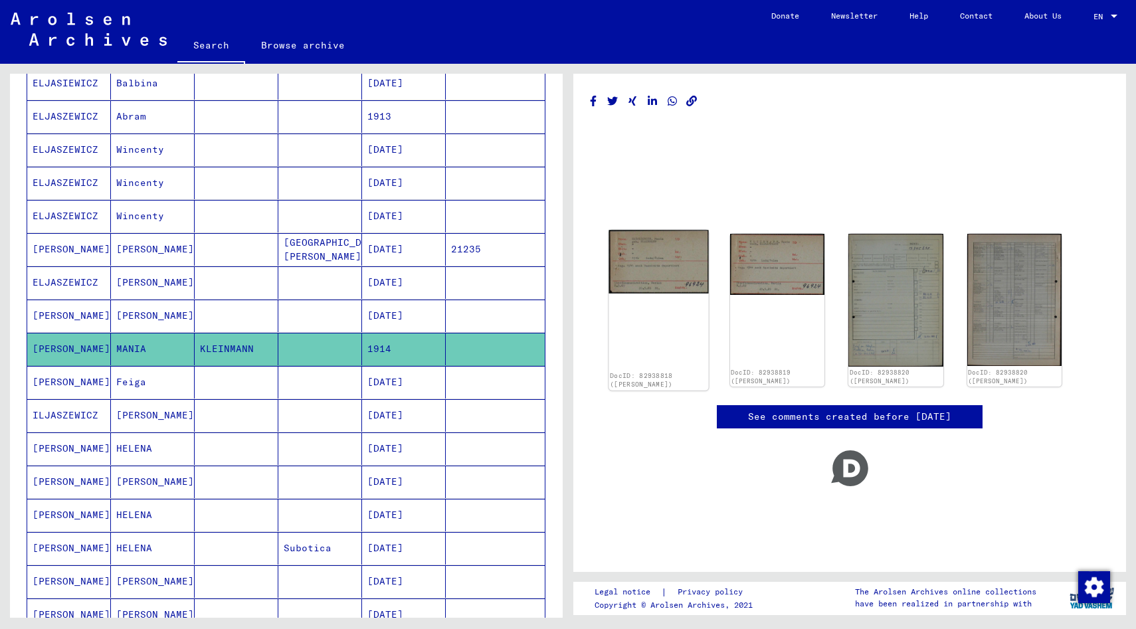
click at [647, 255] on img at bounding box center [659, 261] width 100 height 63
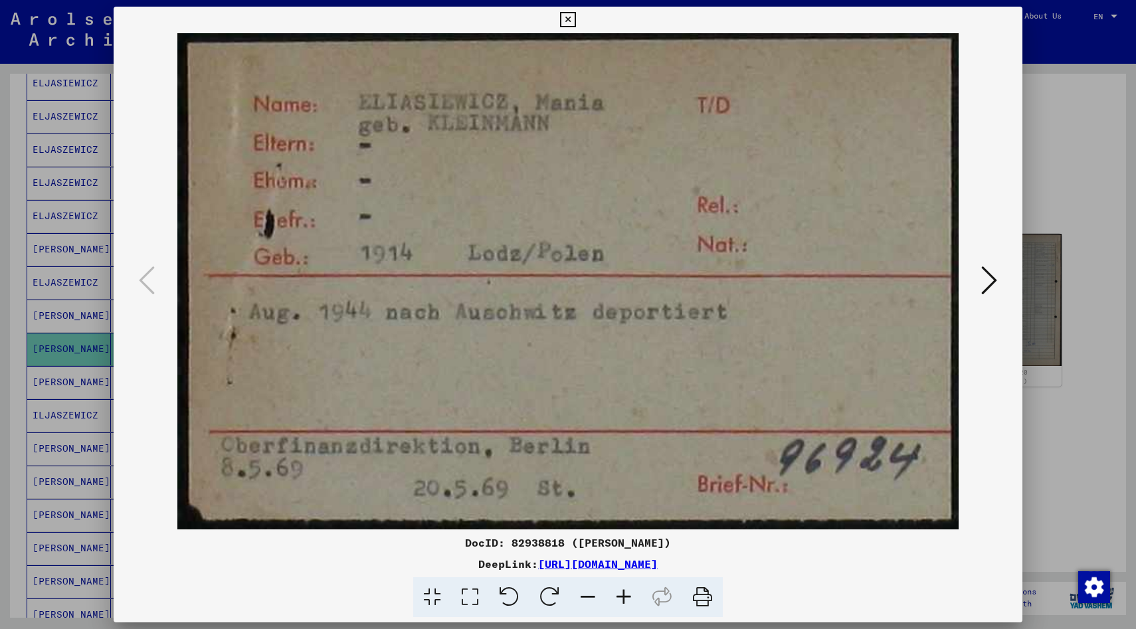
click at [990, 276] on icon at bounding box center [989, 280] width 16 height 32
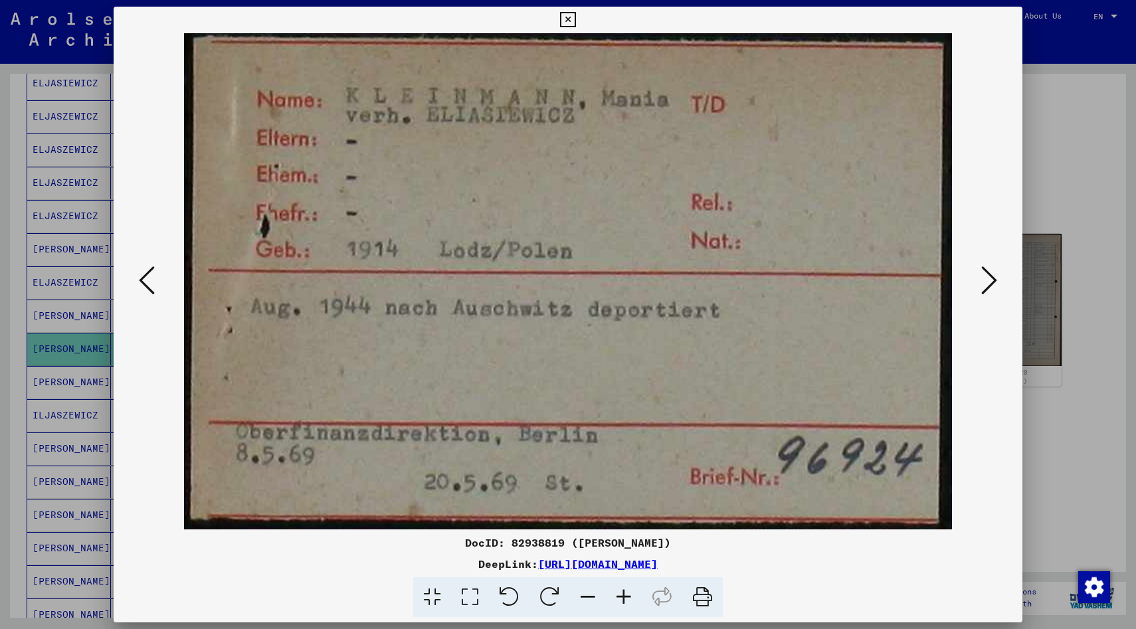
click at [990, 276] on icon at bounding box center [989, 280] width 16 height 32
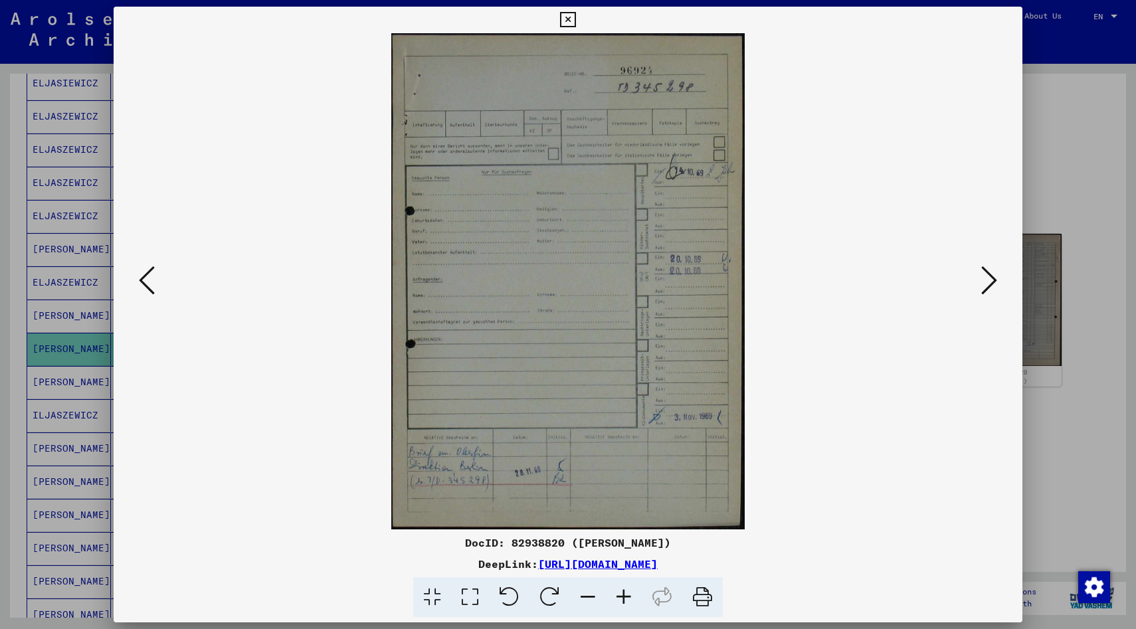
click at [990, 276] on icon at bounding box center [989, 280] width 16 height 32
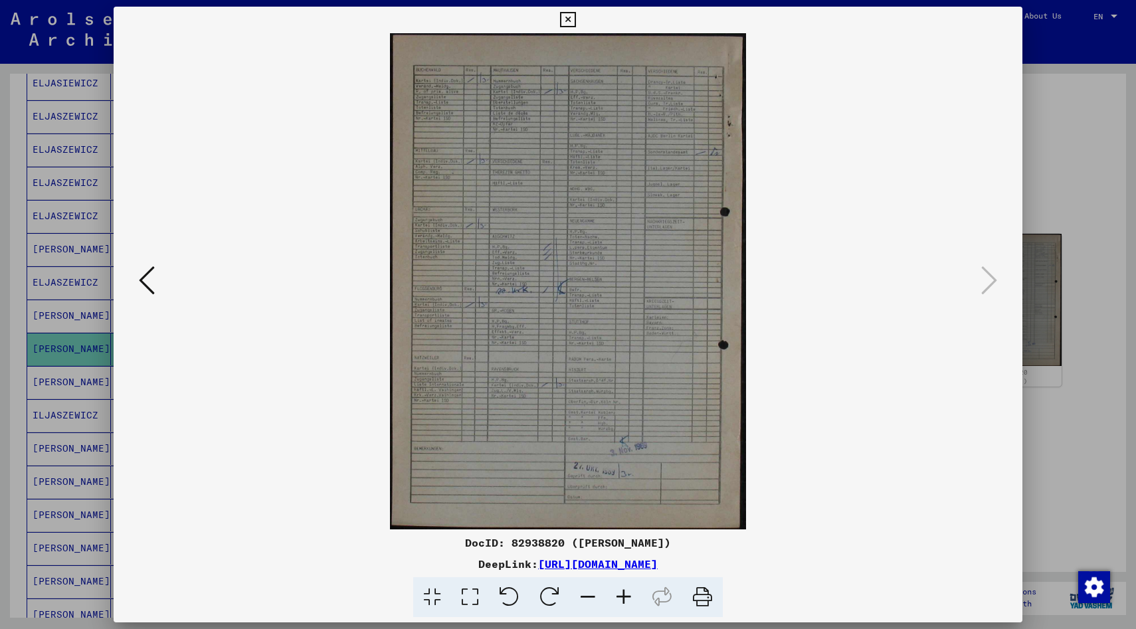
click at [567, 18] on icon at bounding box center [567, 20] width 15 height 16
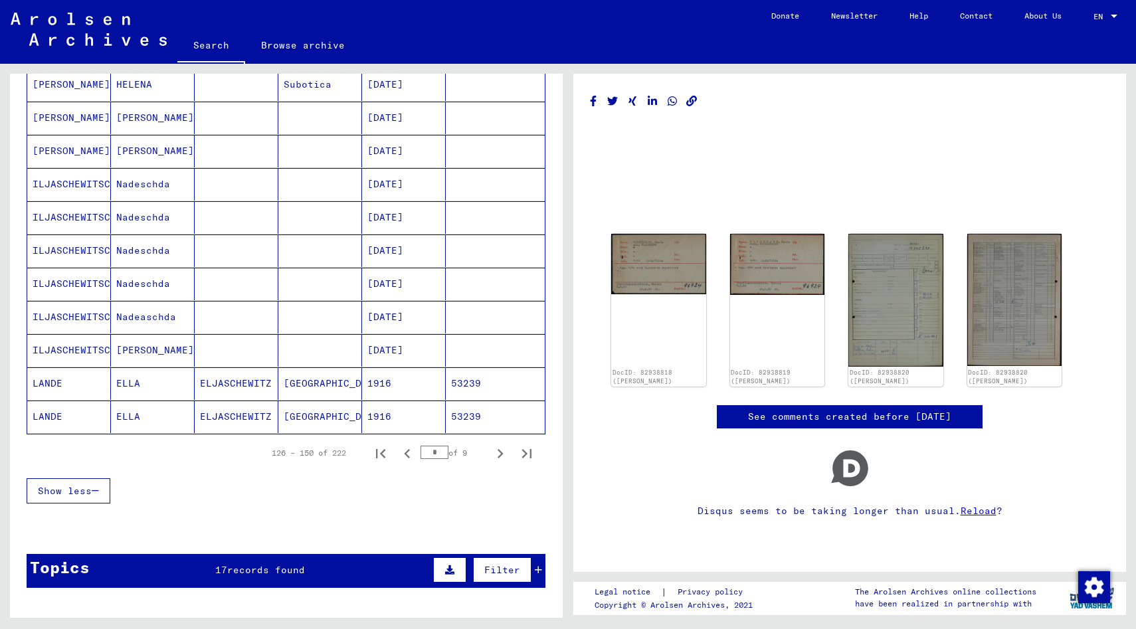
scroll to position [667, 0]
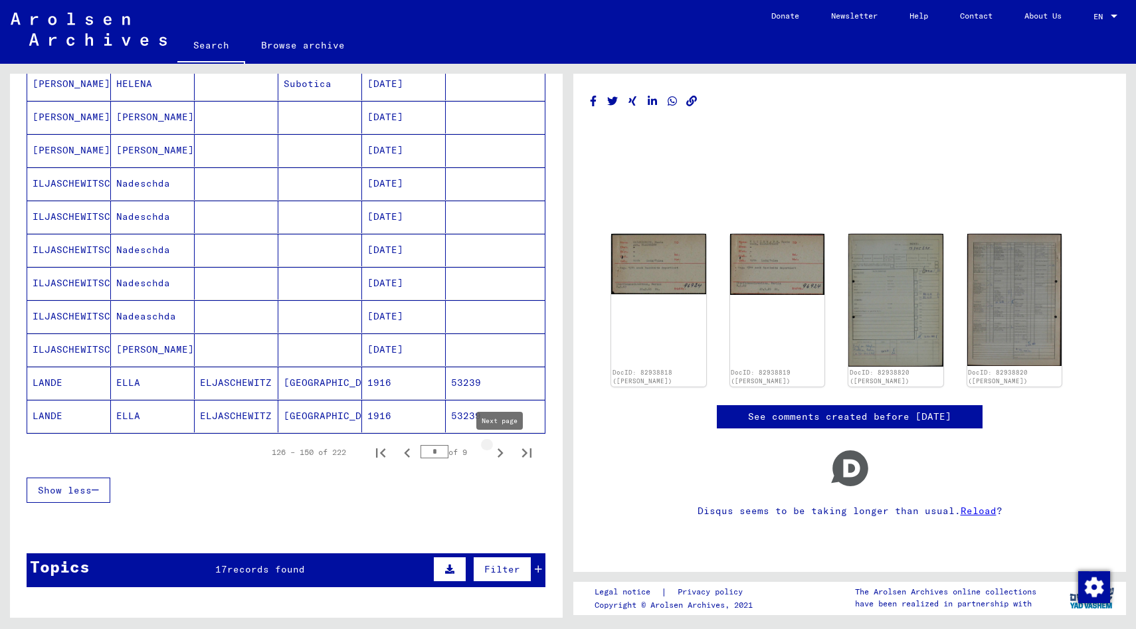
click at [500, 453] on icon "Next page" at bounding box center [500, 453] width 19 height 19
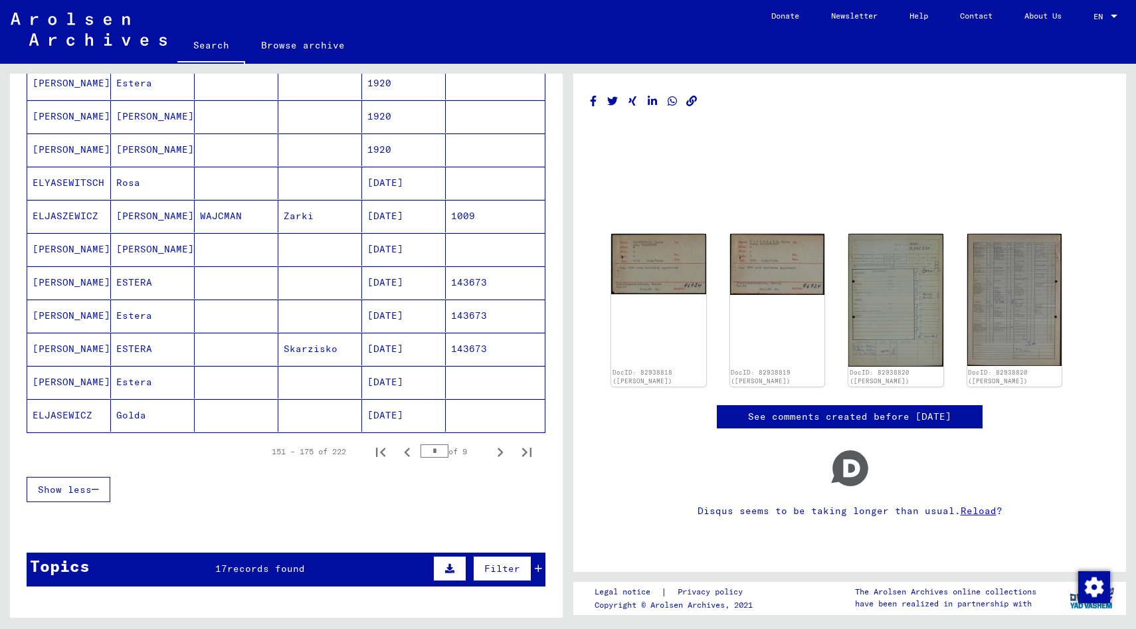
scroll to position [669, 0]
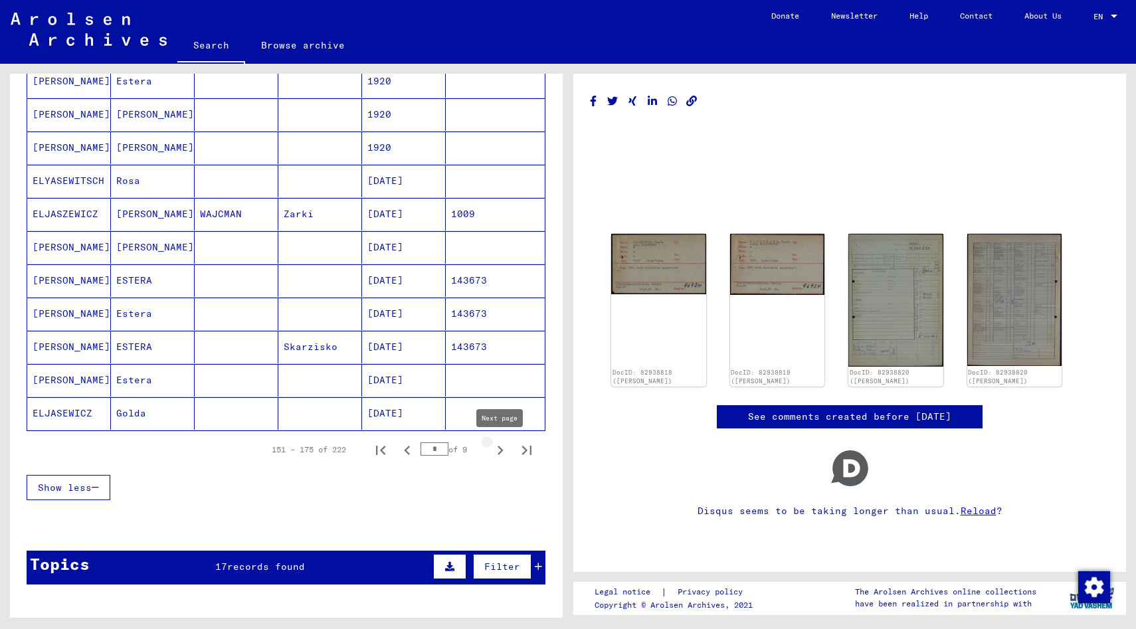
click at [500, 448] on icon "Next page" at bounding box center [501, 450] width 6 height 9
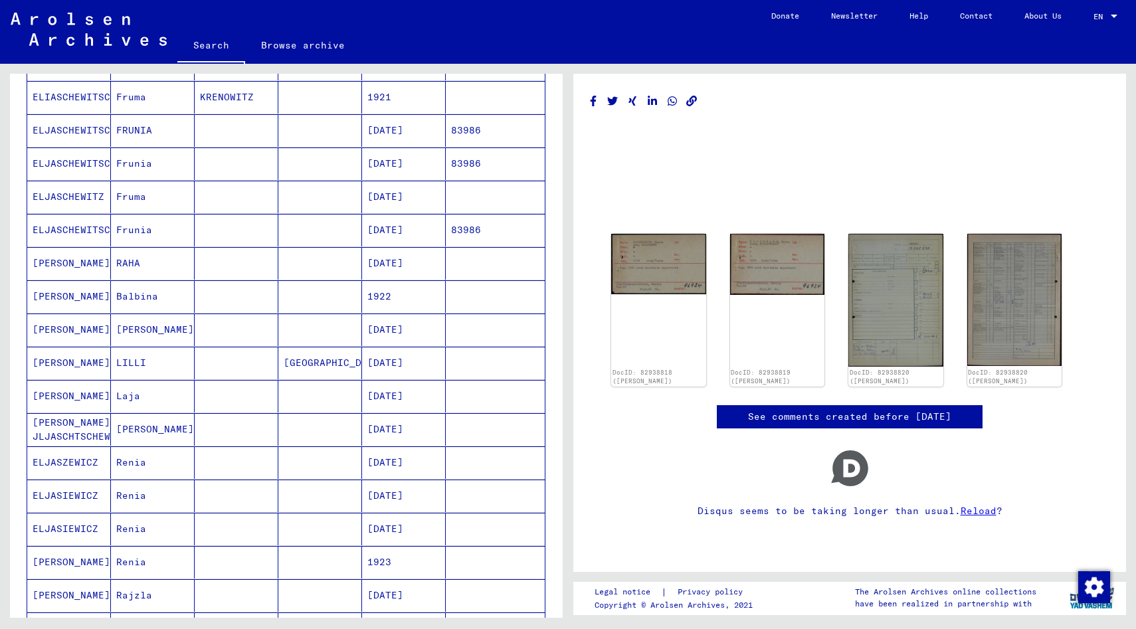
scroll to position [222, 0]
click at [69, 262] on mat-cell "ELIASZEWICZ" at bounding box center [69, 263] width 84 height 33
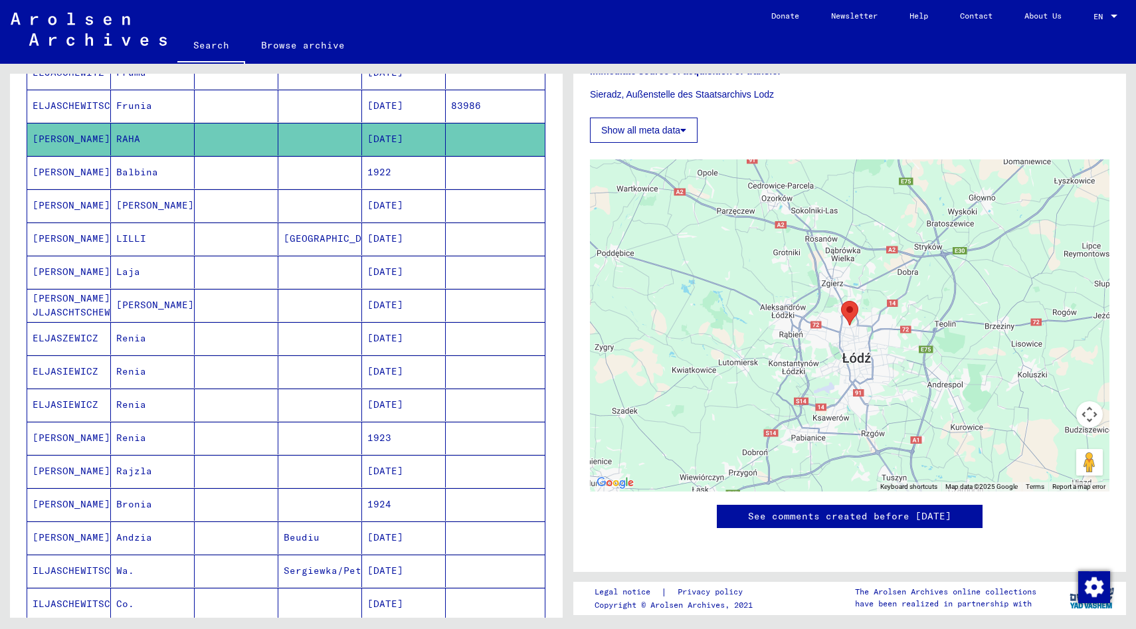
scroll to position [348, 0]
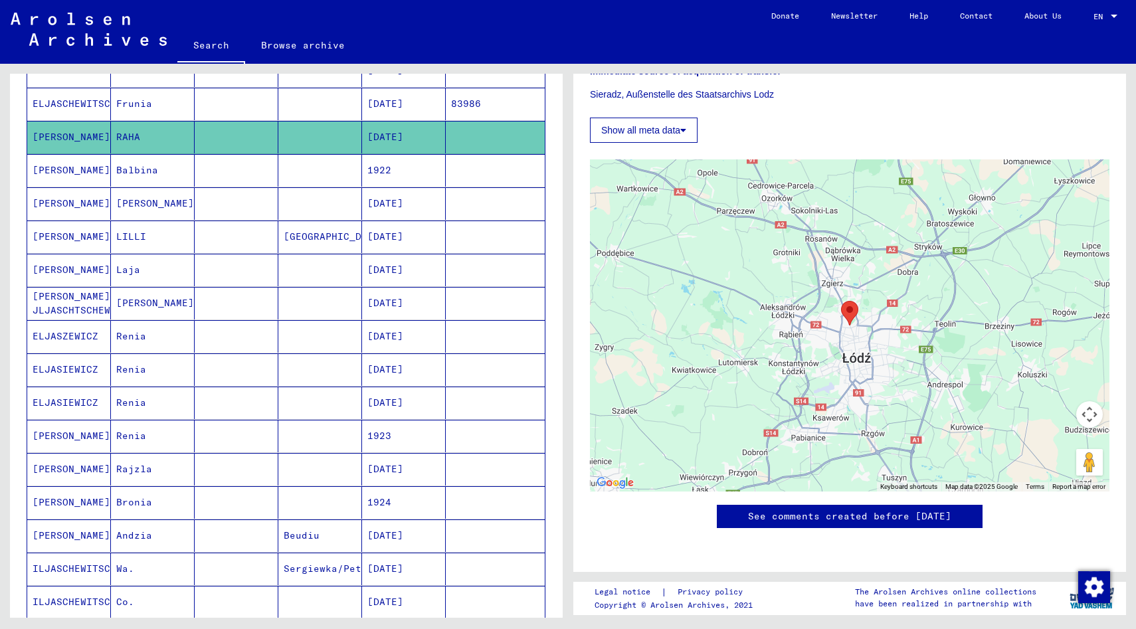
click at [69, 344] on mat-cell "ELJASZEWICZ" at bounding box center [69, 336] width 84 height 33
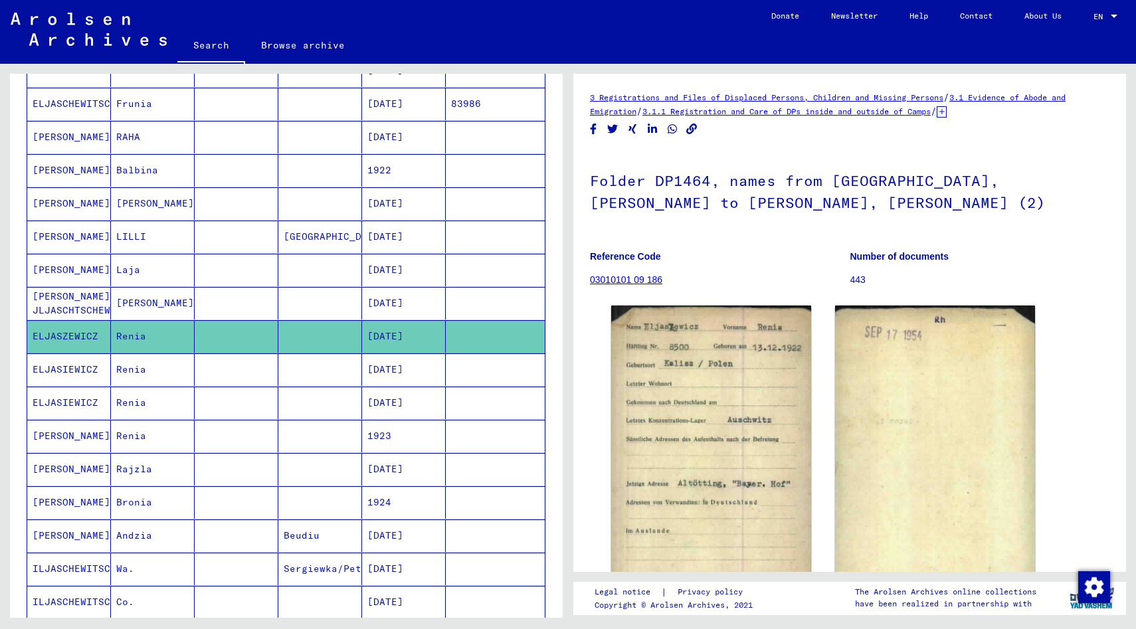
click at [64, 370] on mat-cell "ELJASIEWICZ" at bounding box center [69, 370] width 84 height 33
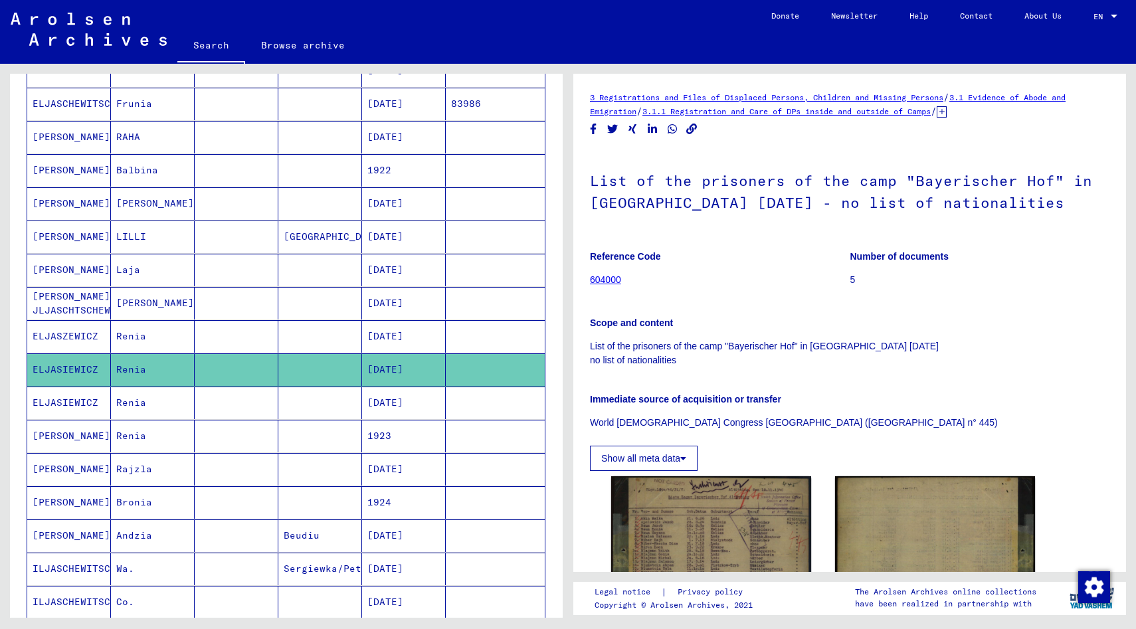
click at [82, 400] on mat-cell "ELJASIEWICZ" at bounding box center [69, 403] width 84 height 33
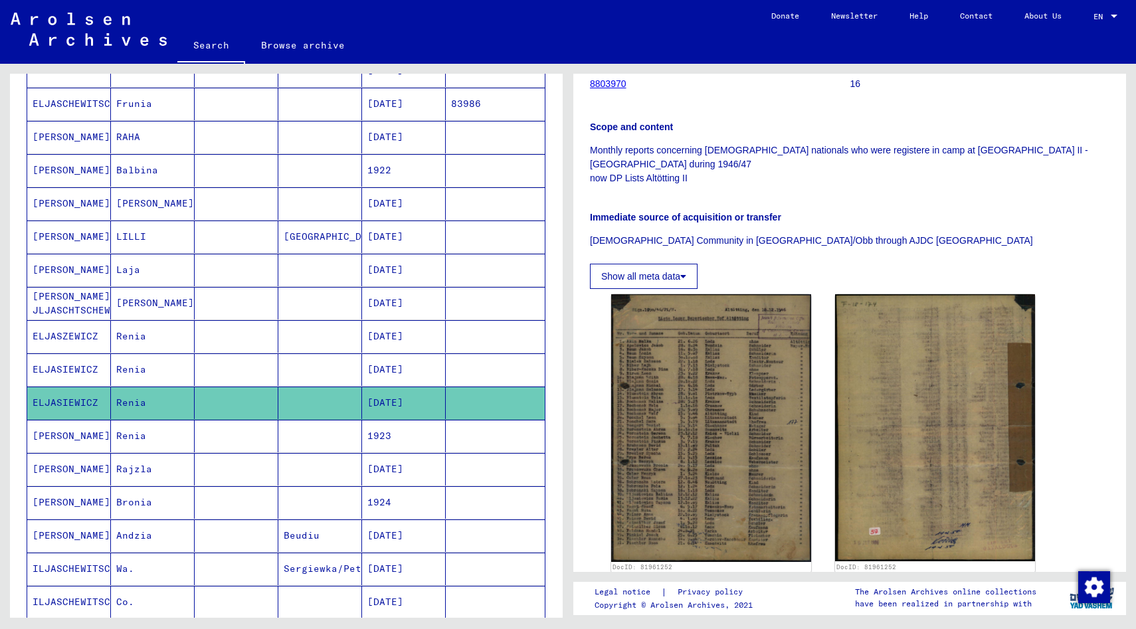
scroll to position [249, 0]
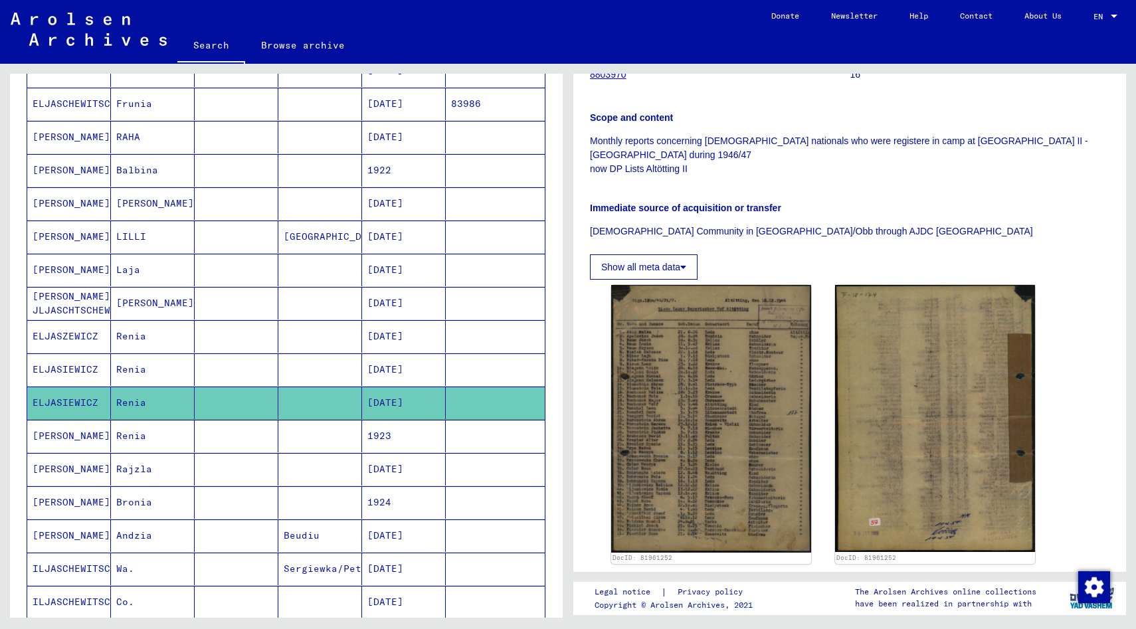
click at [80, 429] on mat-cell "ELIASIEWICZ" at bounding box center [69, 436] width 84 height 33
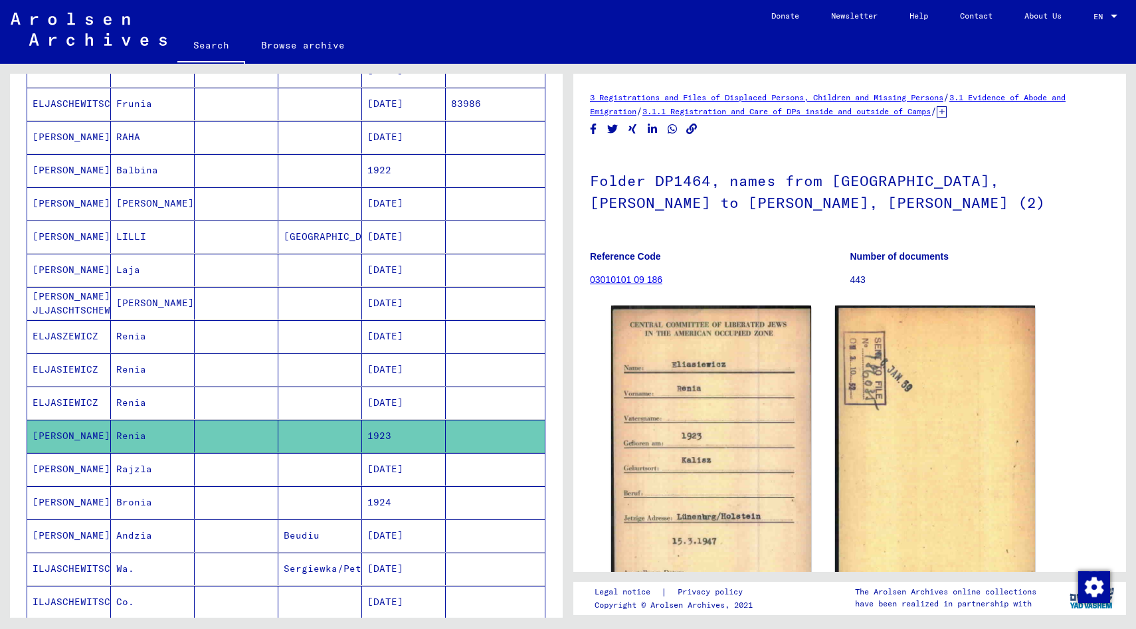
click at [47, 462] on mat-cell "ELIASIEWICZ" at bounding box center [69, 469] width 84 height 33
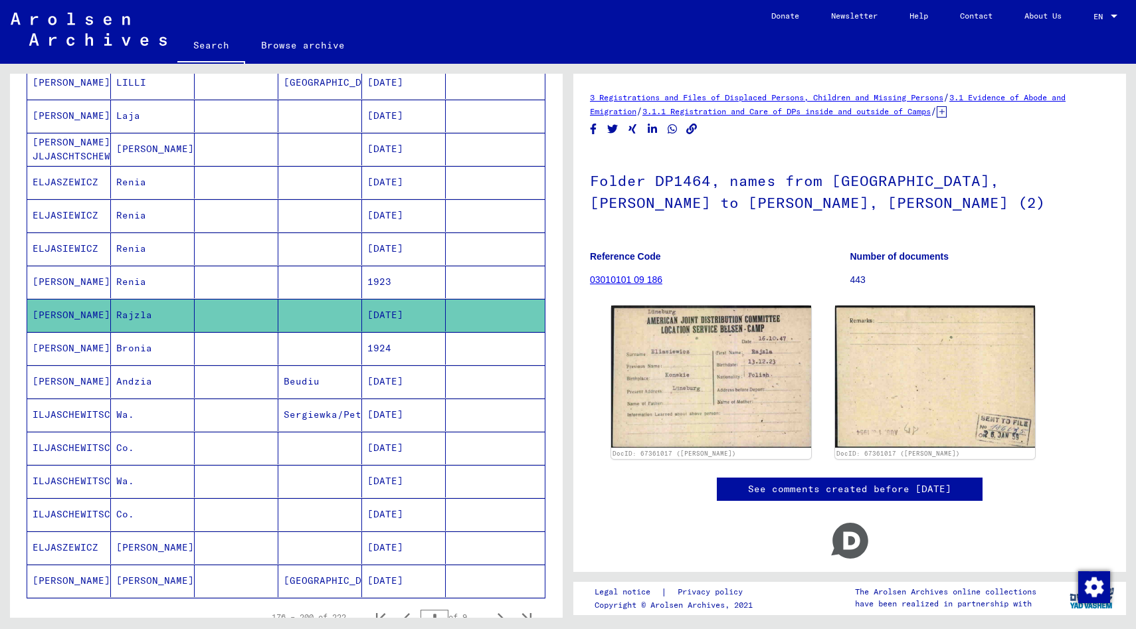
scroll to position [503, 0]
click at [70, 371] on mat-cell "ELIASIEWICZ" at bounding box center [69, 380] width 84 height 33
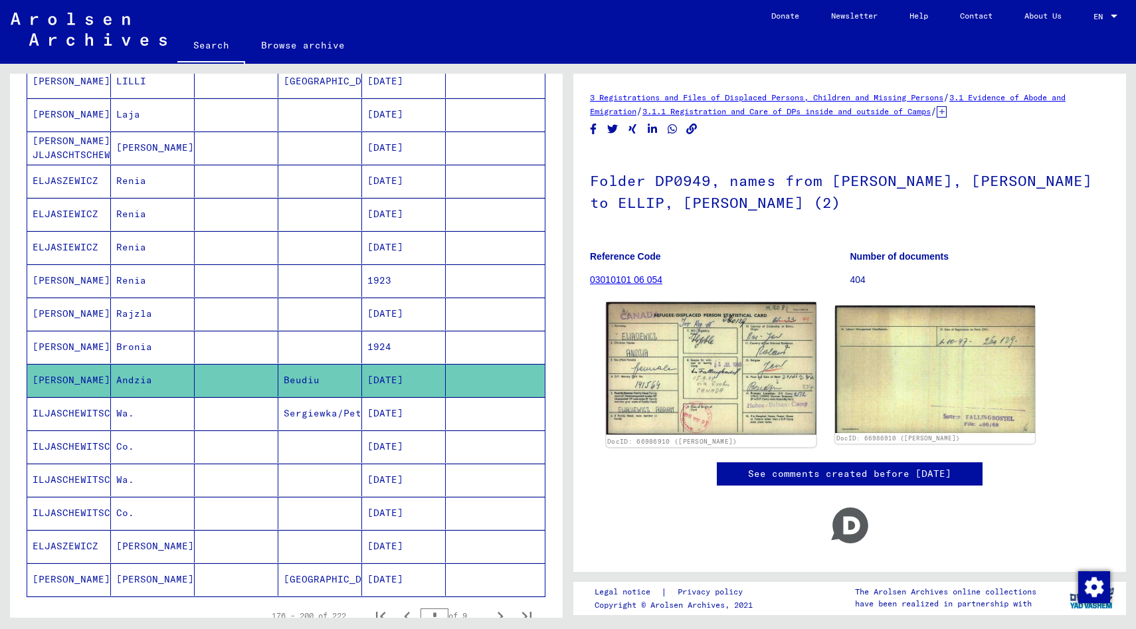
click at [652, 369] on img at bounding box center [711, 368] width 210 height 133
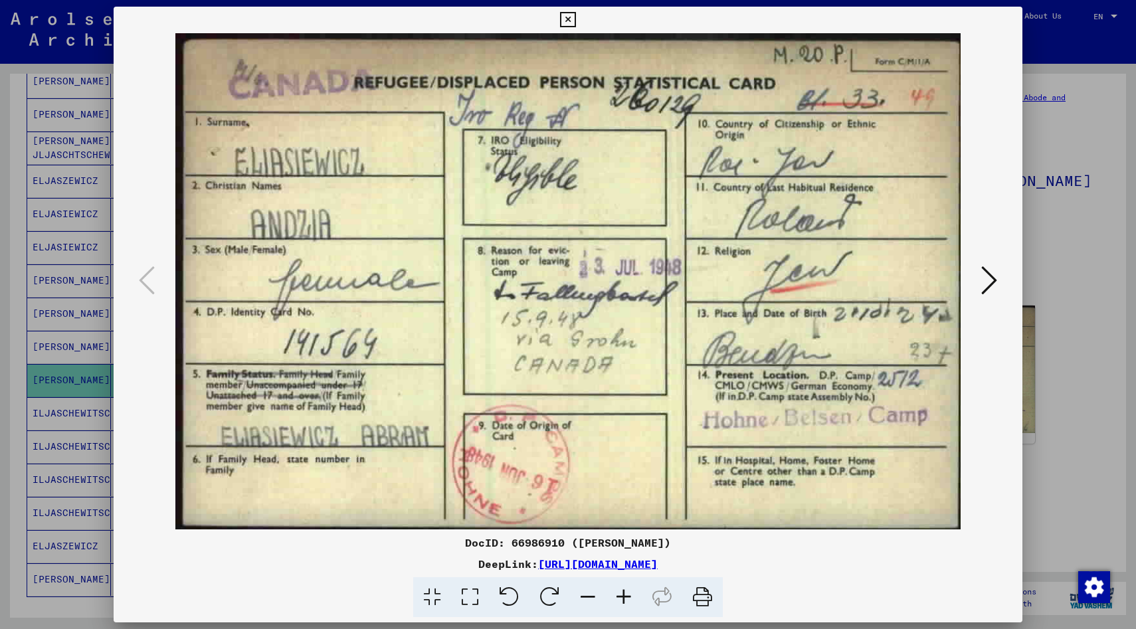
click at [565, 15] on icon at bounding box center [567, 20] width 15 height 16
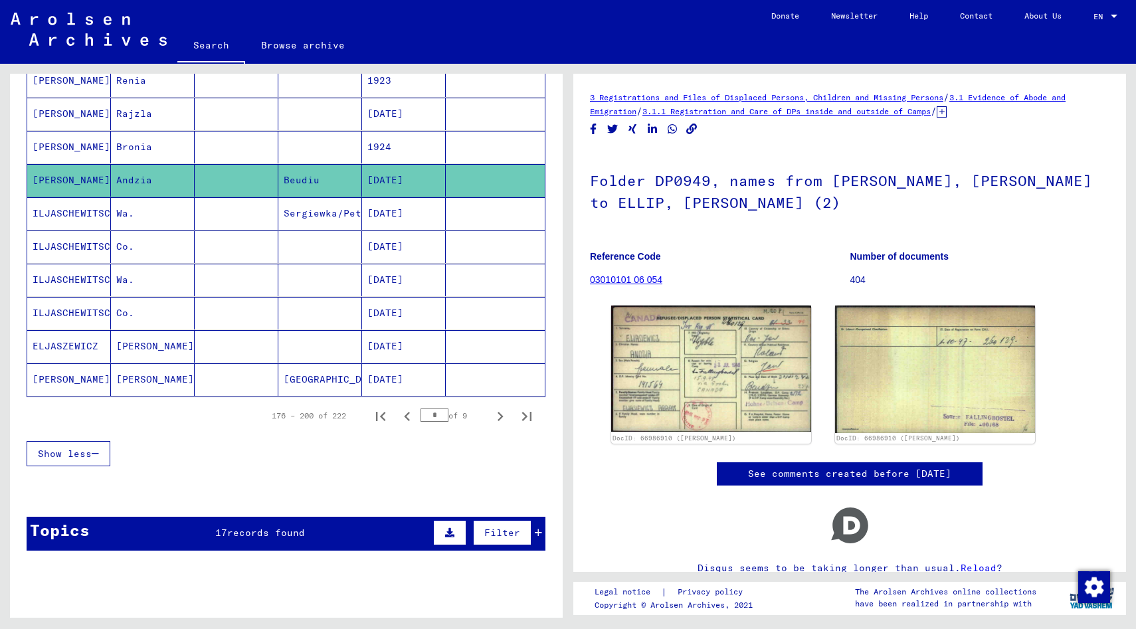
scroll to position [704, 0]
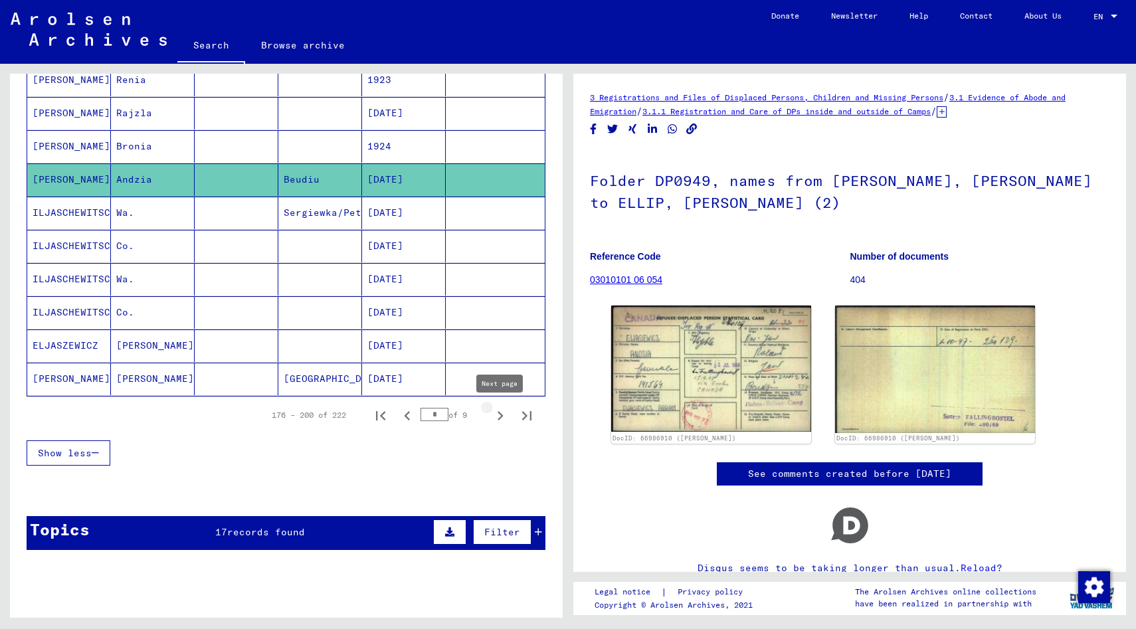
click at [501, 415] on icon "Next page" at bounding box center [501, 415] width 6 height 9
type input "*"
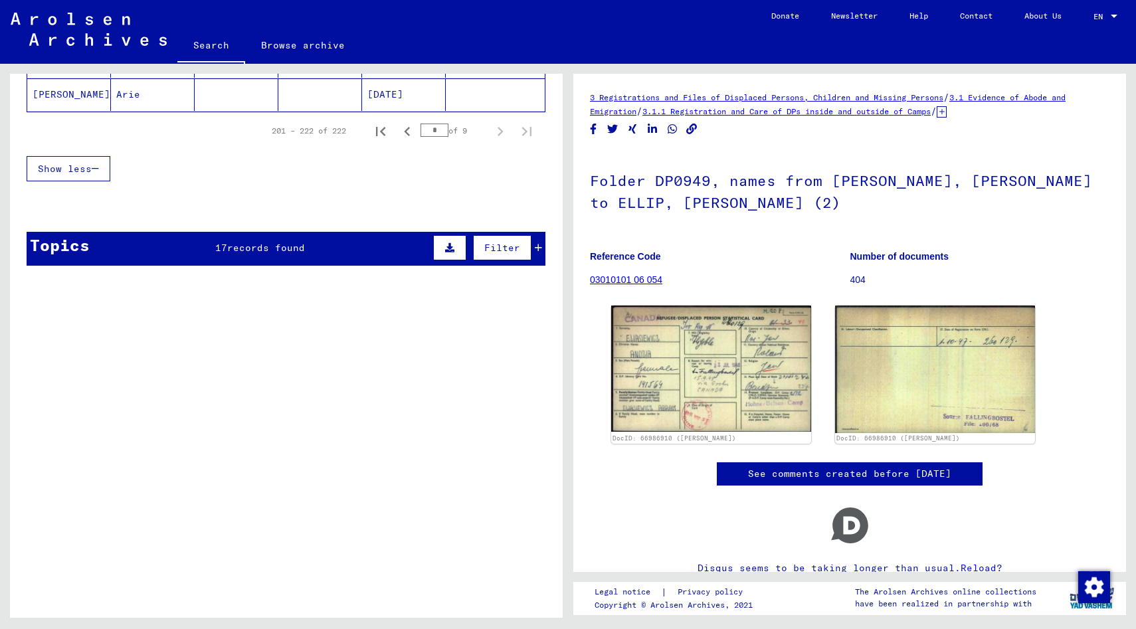
scroll to position [894, 0]
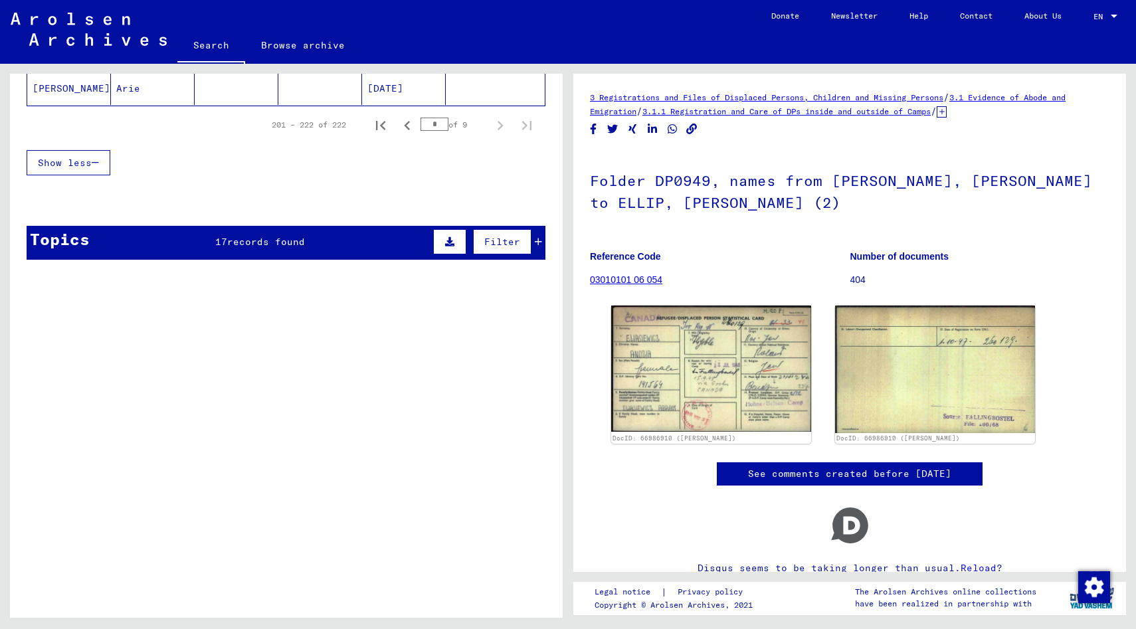
click at [235, 239] on span "records found" at bounding box center [266, 242] width 78 height 12
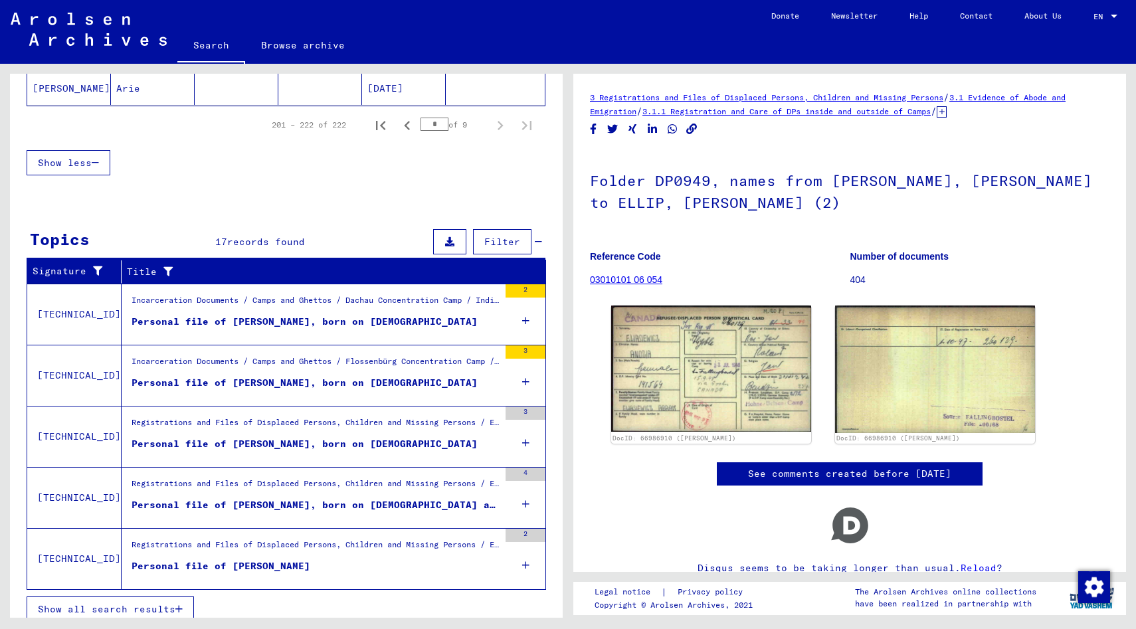
scroll to position [905, 0]
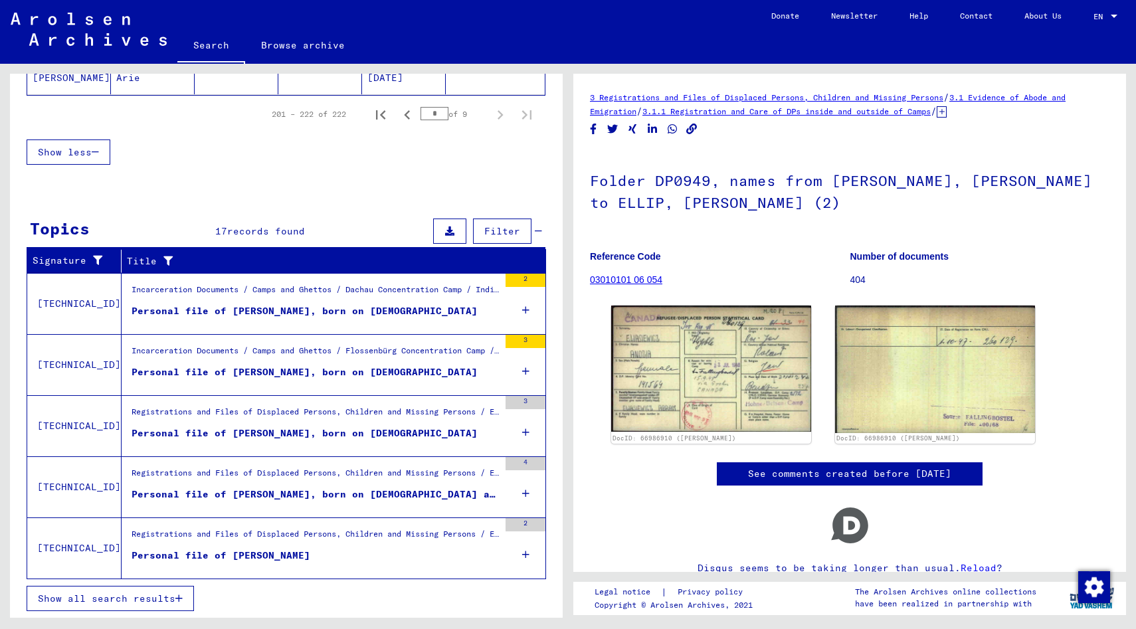
click at [153, 597] on span "Show all search results" at bounding box center [107, 599] width 138 height 12
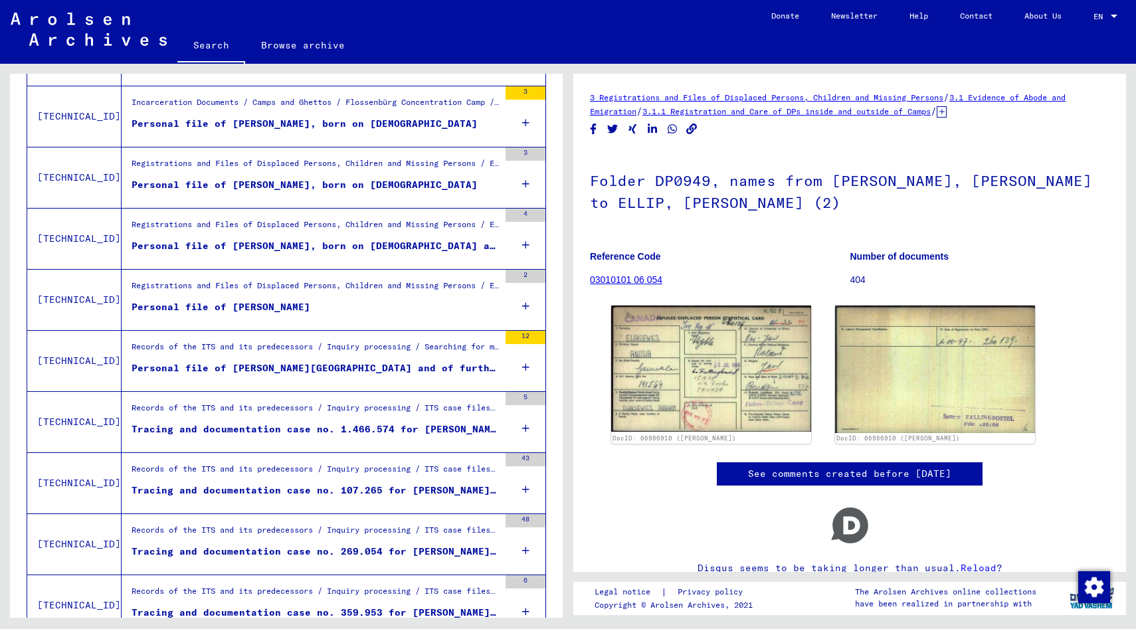
scroll to position [0, 0]
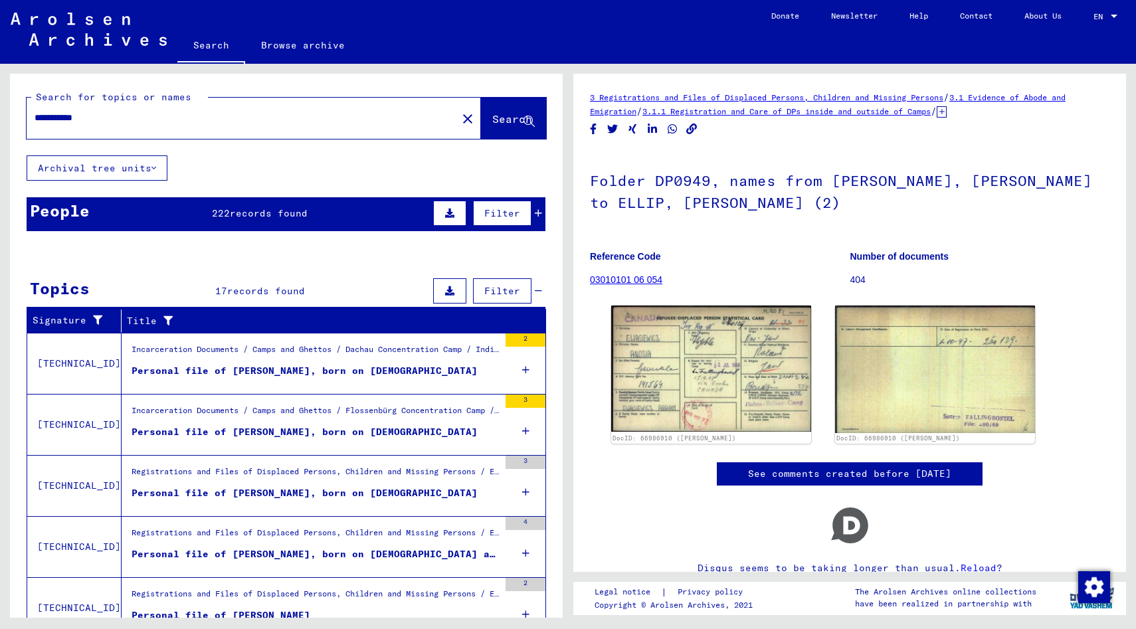
drag, startPoint x: 114, startPoint y: 114, endPoint x: 9, endPoint y: 118, distance: 104.4
click at [9, 118] on div "**********" at bounding box center [284, 341] width 568 height 554
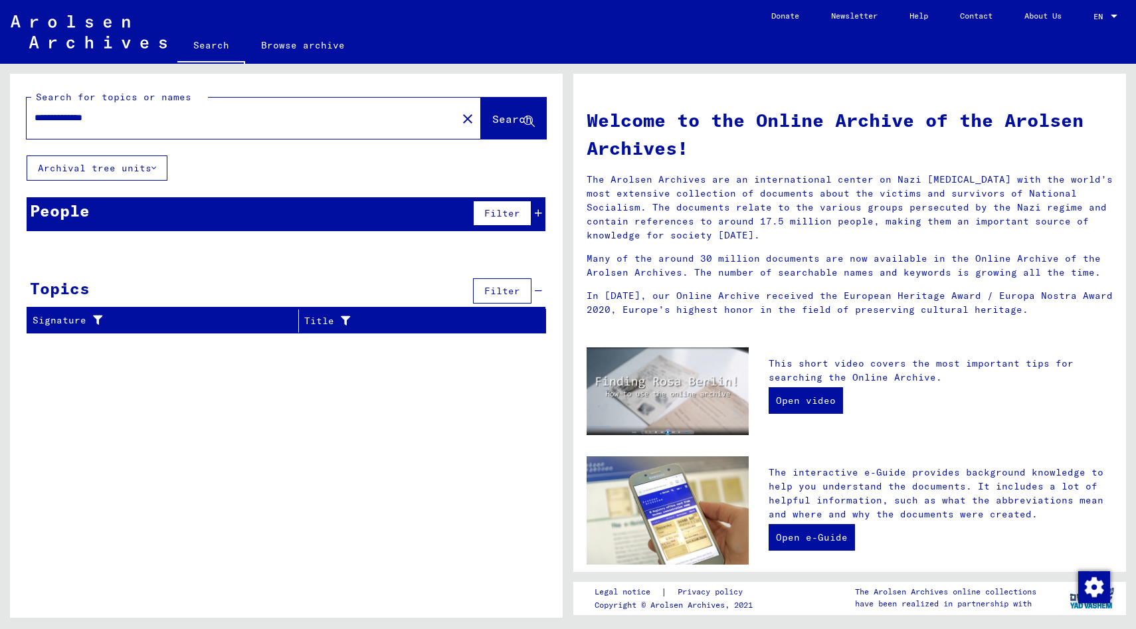
drag, startPoint x: 55, startPoint y: 120, endPoint x: 0, endPoint y: 114, distance: 55.5
click at [0, 114] on div "**********" at bounding box center [284, 341] width 568 height 554
click at [492, 120] on span "Search" at bounding box center [512, 118] width 40 height 13
click at [146, 124] on input "**********" at bounding box center [238, 118] width 407 height 14
type input "**********"
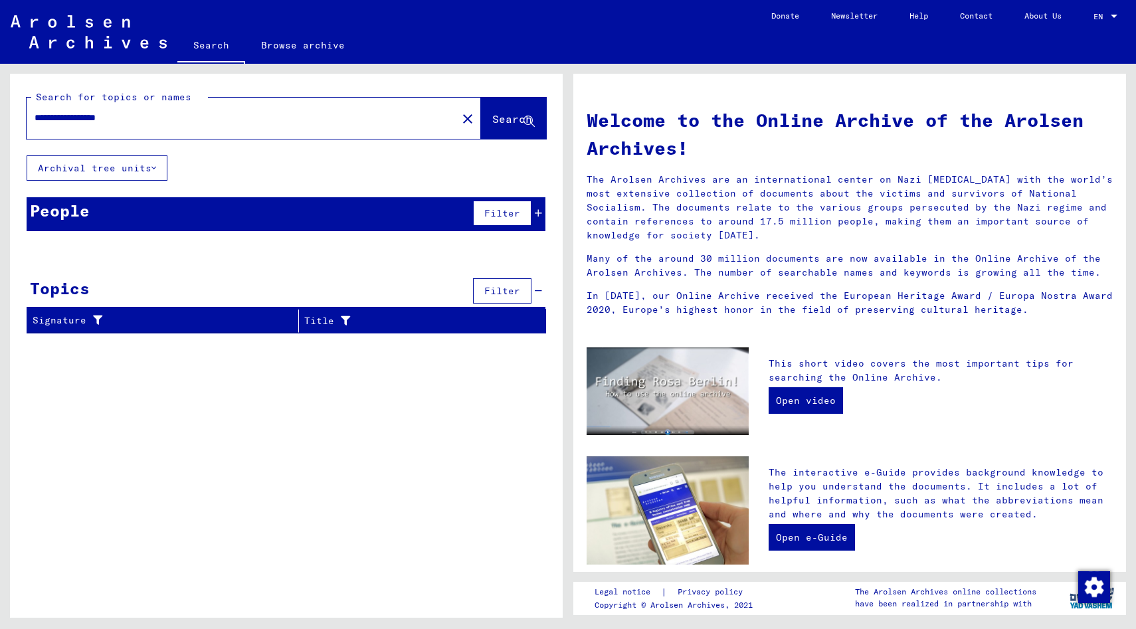
drag, startPoint x: 148, startPoint y: 125, endPoint x: 74, endPoint y: 120, distance: 73.3
click at [74, 119] on div "**********" at bounding box center [234, 118] width 415 height 30
drag, startPoint x: 138, startPoint y: 118, endPoint x: 28, endPoint y: 123, distance: 110.4
click at [28, 123] on div "**********" at bounding box center [234, 118] width 415 height 30
